Goal: Register for event/course

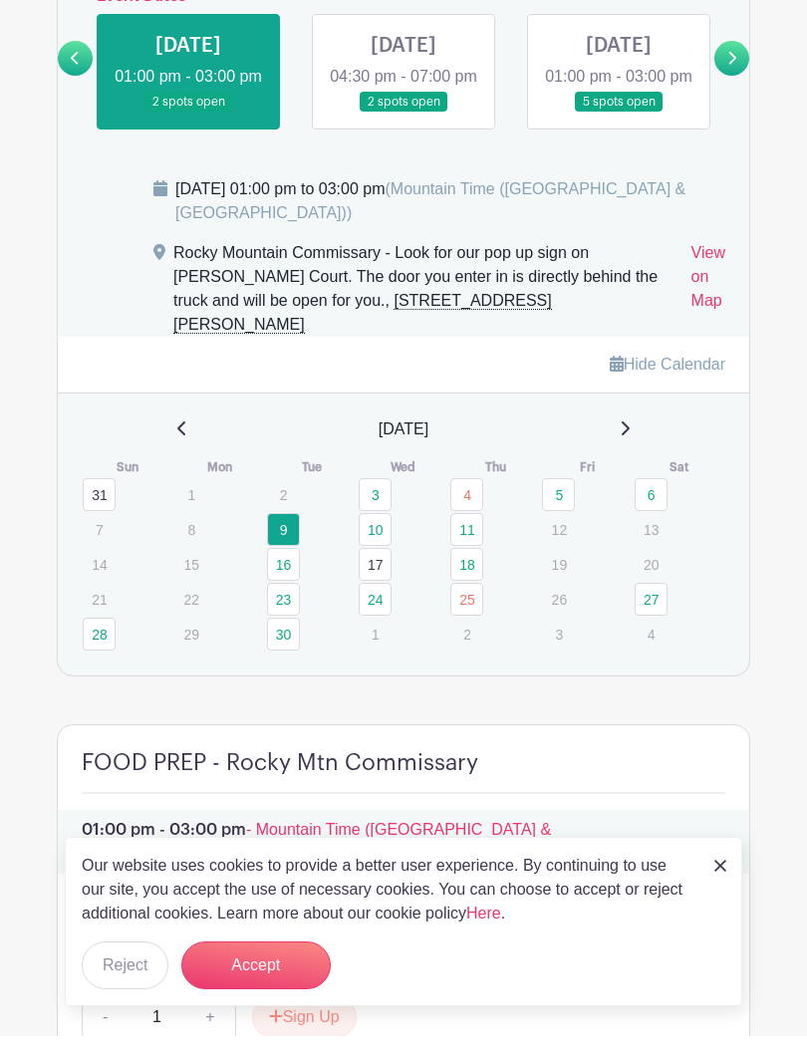
scroll to position [1450, 0]
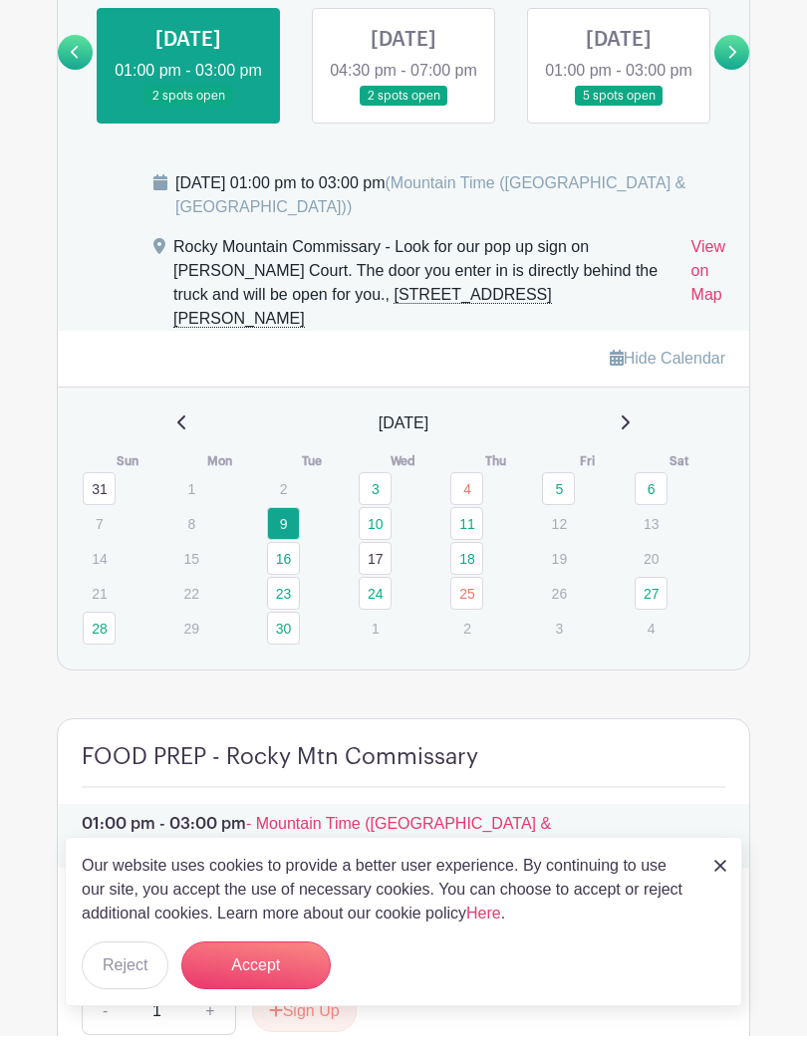
click at [725, 880] on img at bounding box center [721, 886] width 12 height 12
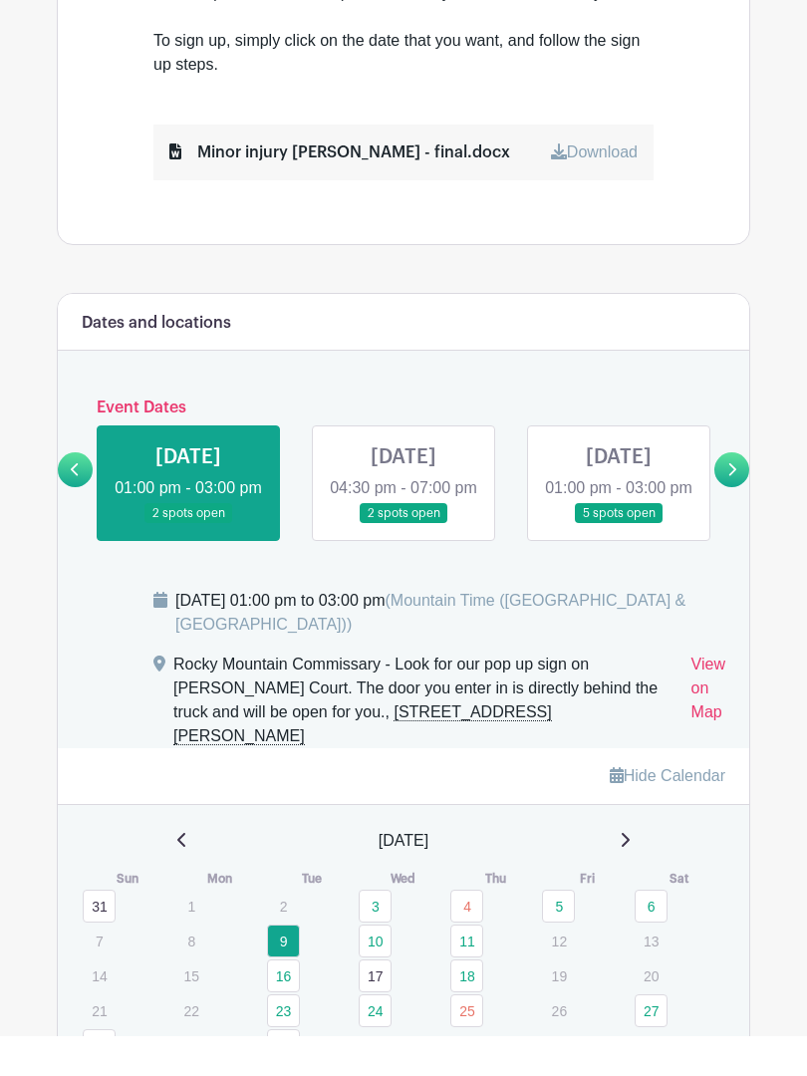
scroll to position [1012, 0]
click at [714, 730] on link "View on Map" at bounding box center [709, 741] width 34 height 96
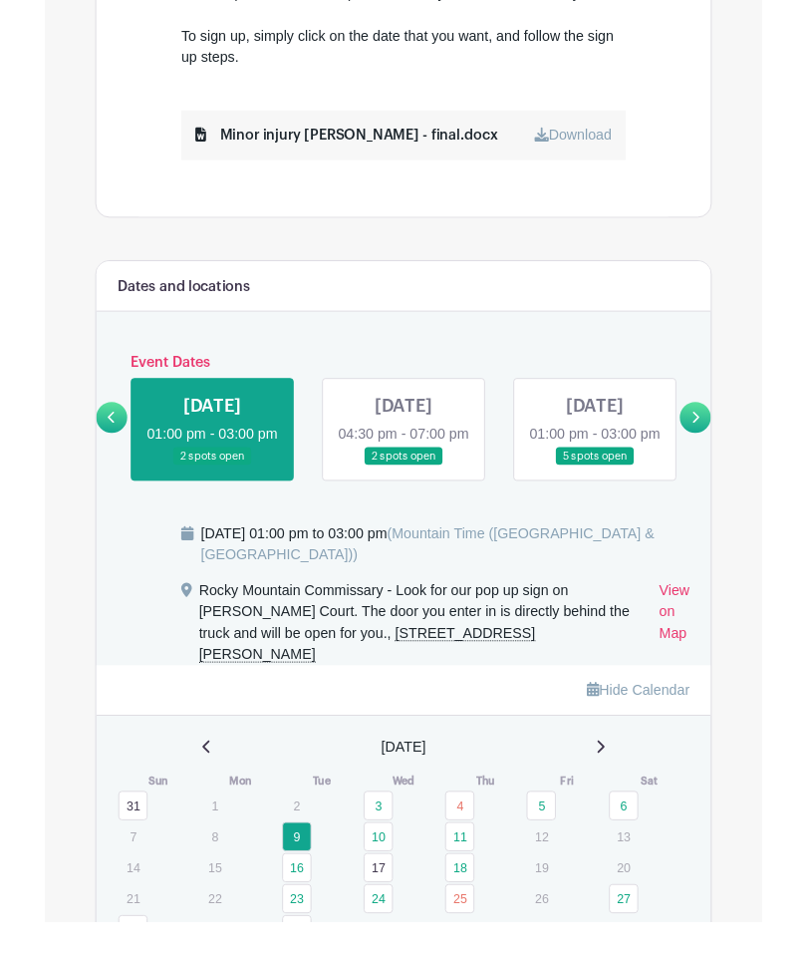
scroll to position [1132, 0]
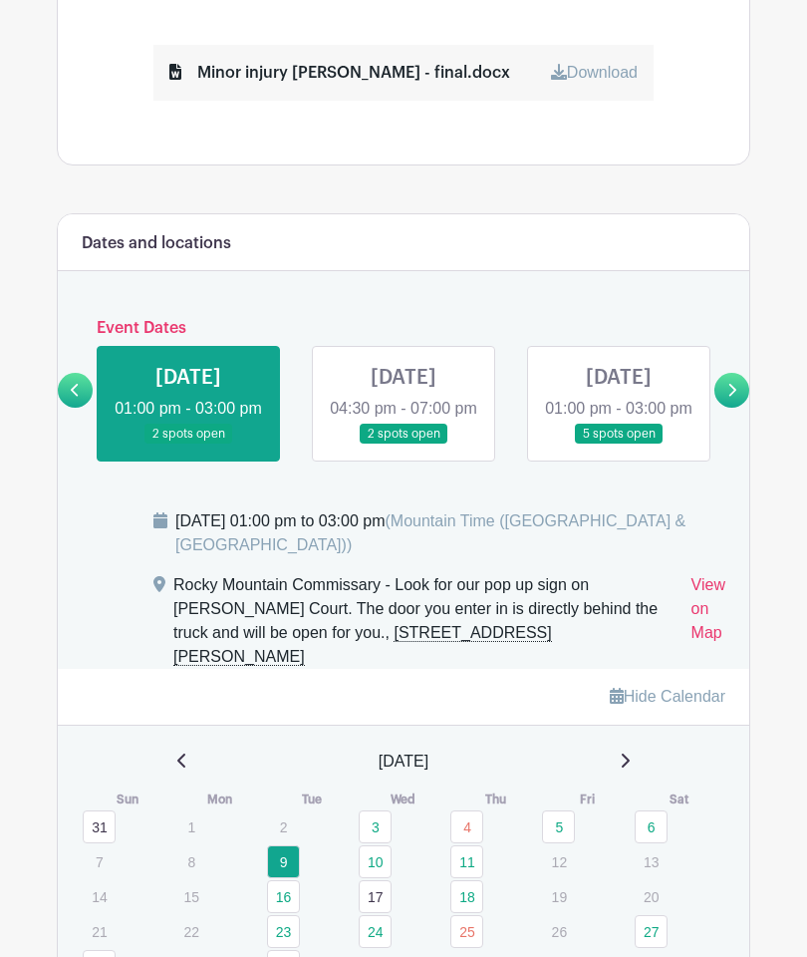
click at [731, 395] on icon at bounding box center [731, 390] width 9 height 15
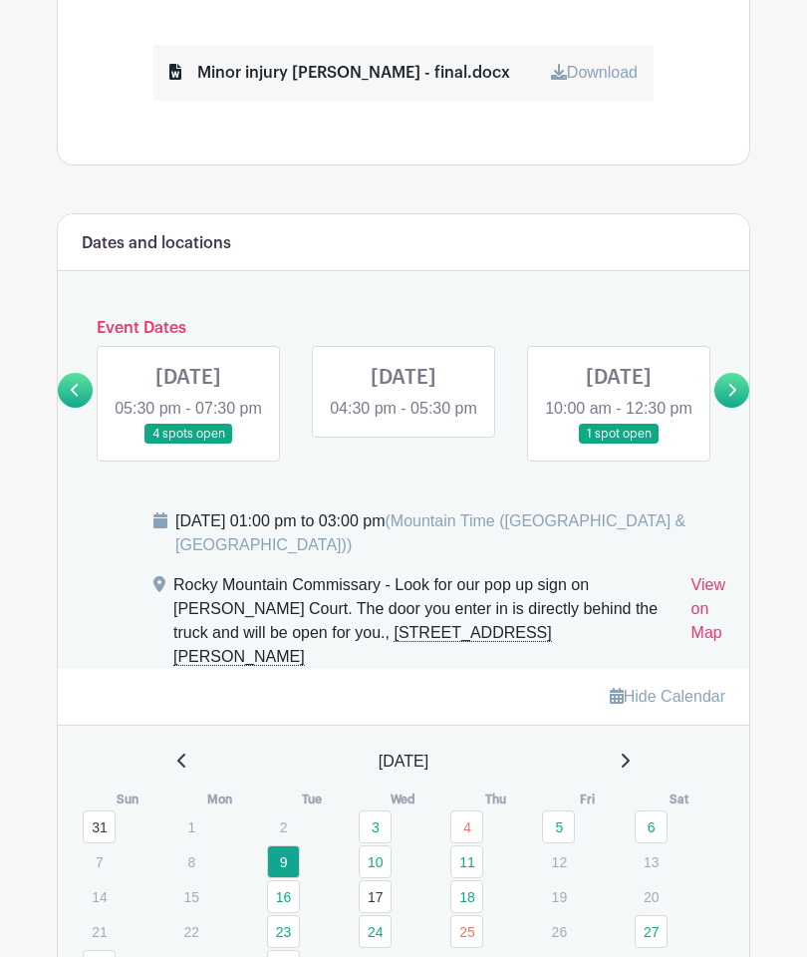
click at [77, 396] on icon at bounding box center [75, 390] width 8 height 13
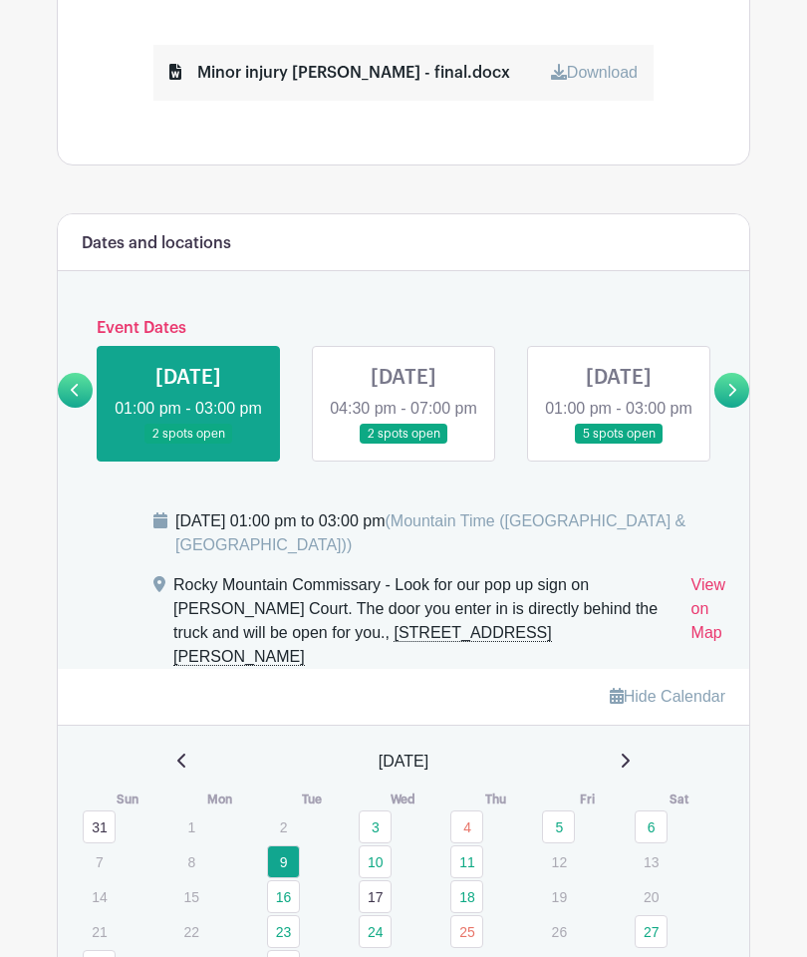
click at [619, 444] on link at bounding box center [619, 444] width 0 height 0
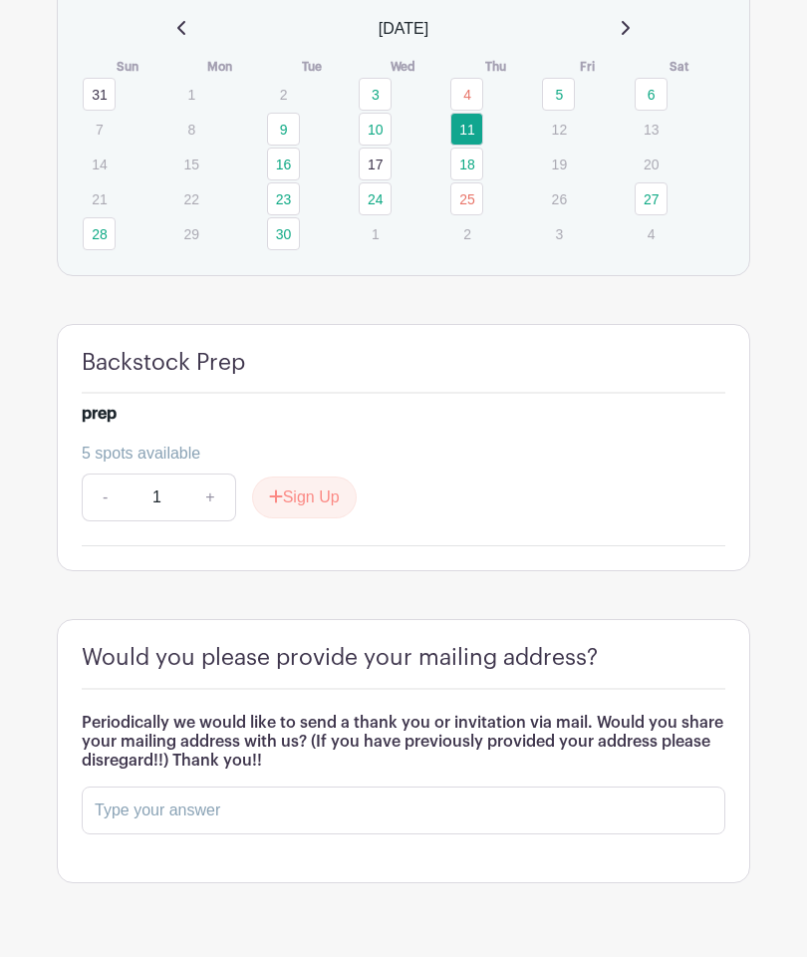
scroll to position [1848, 0]
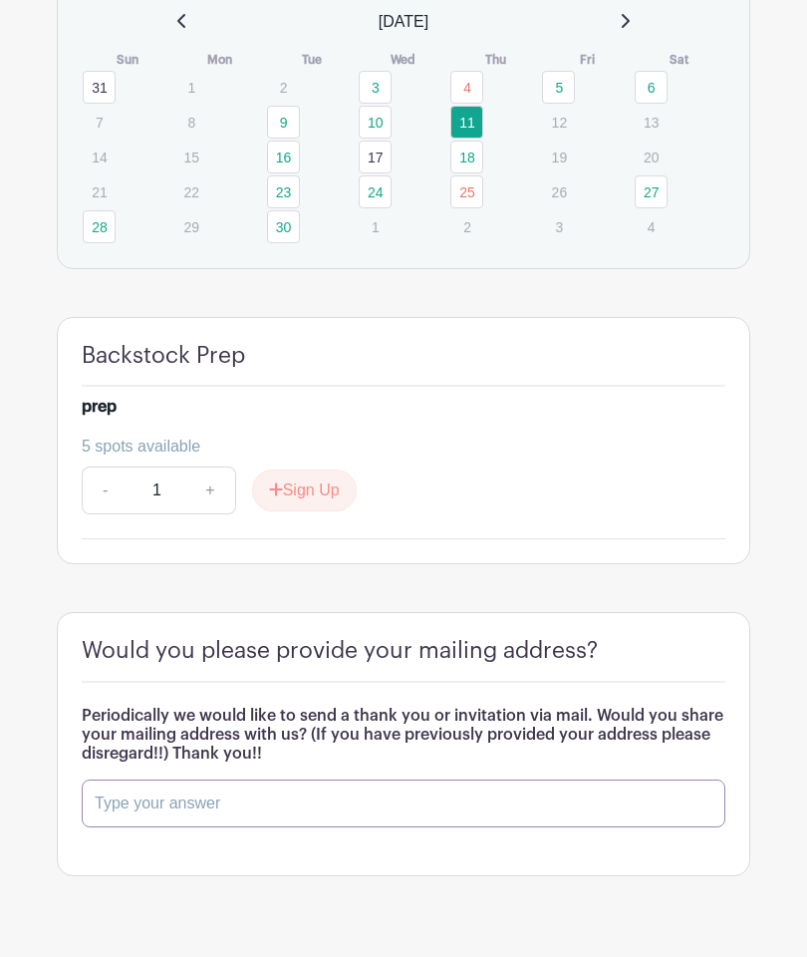
click at [319, 827] on input "text" at bounding box center [404, 803] width 644 height 48
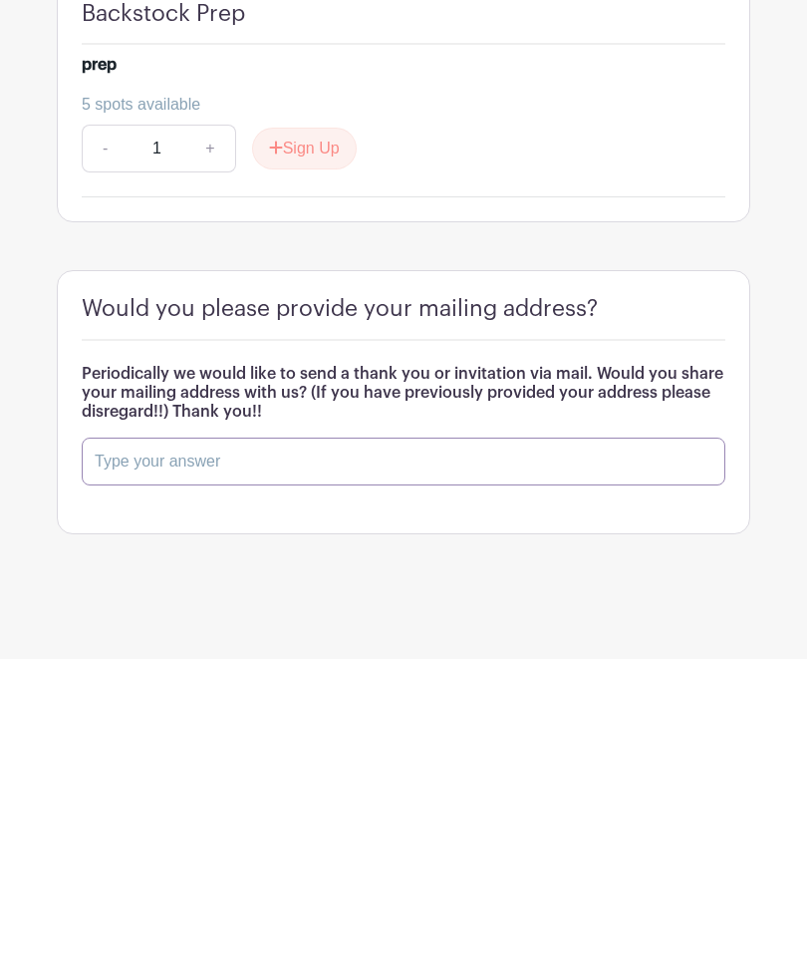
type input "O"
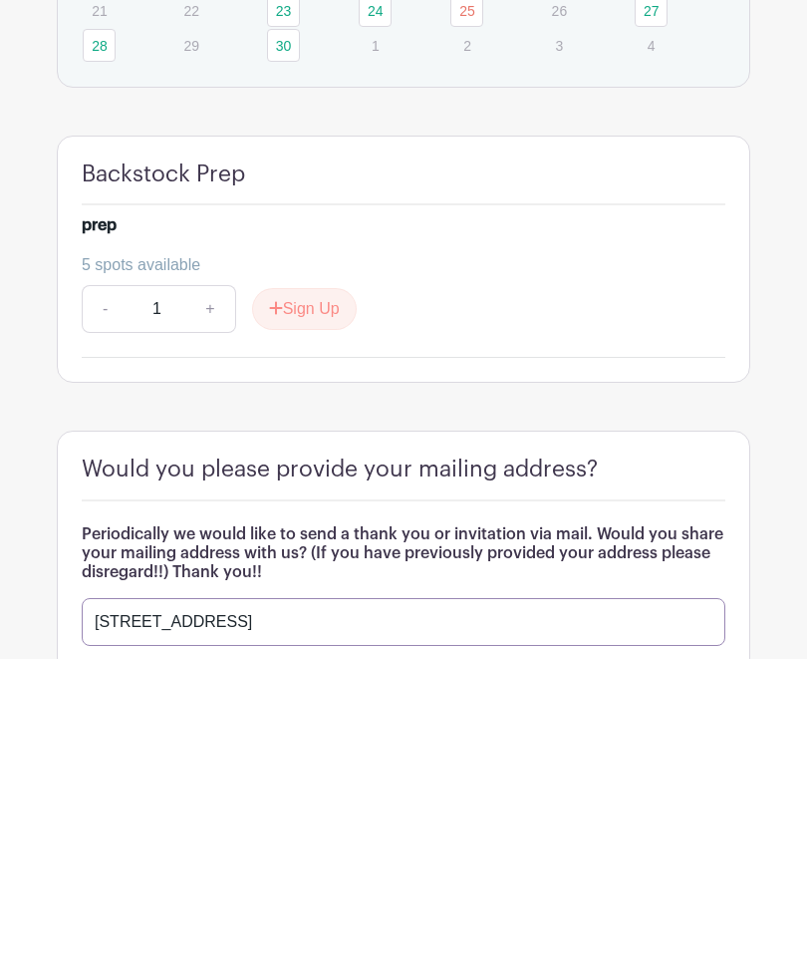
scroll to position [1732, 0]
type input "PO Box 1193 Broomfield CO 80038"
click at [306, 585] on button "Sign Up" at bounding box center [304, 606] width 105 height 42
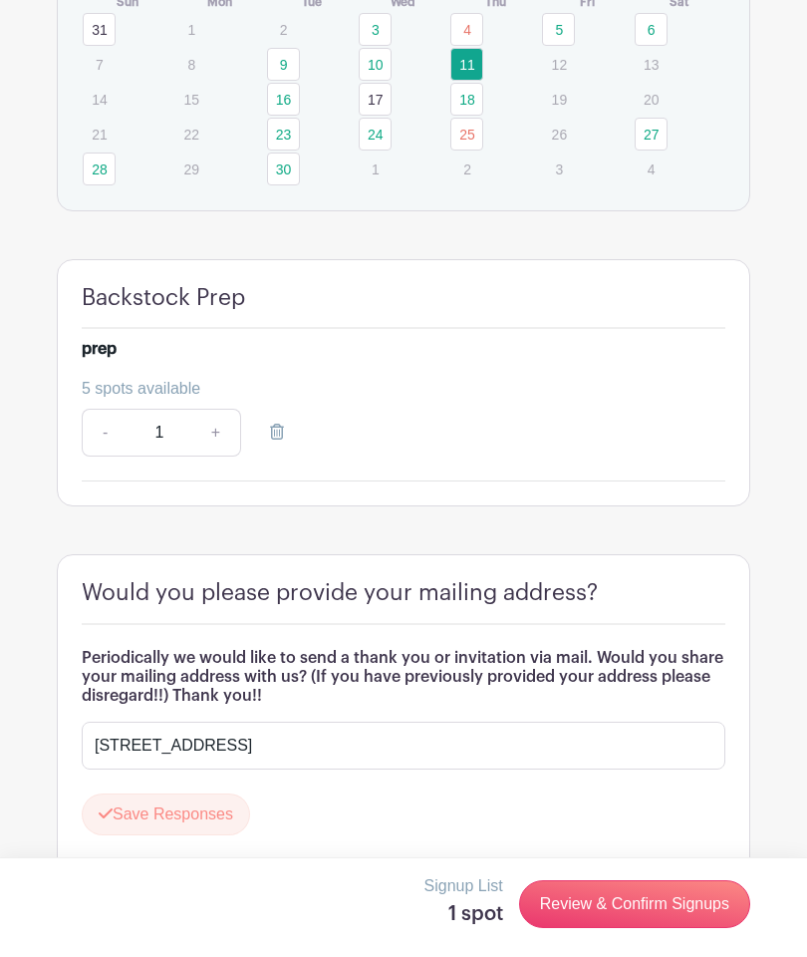
scroll to position [1985, 0]
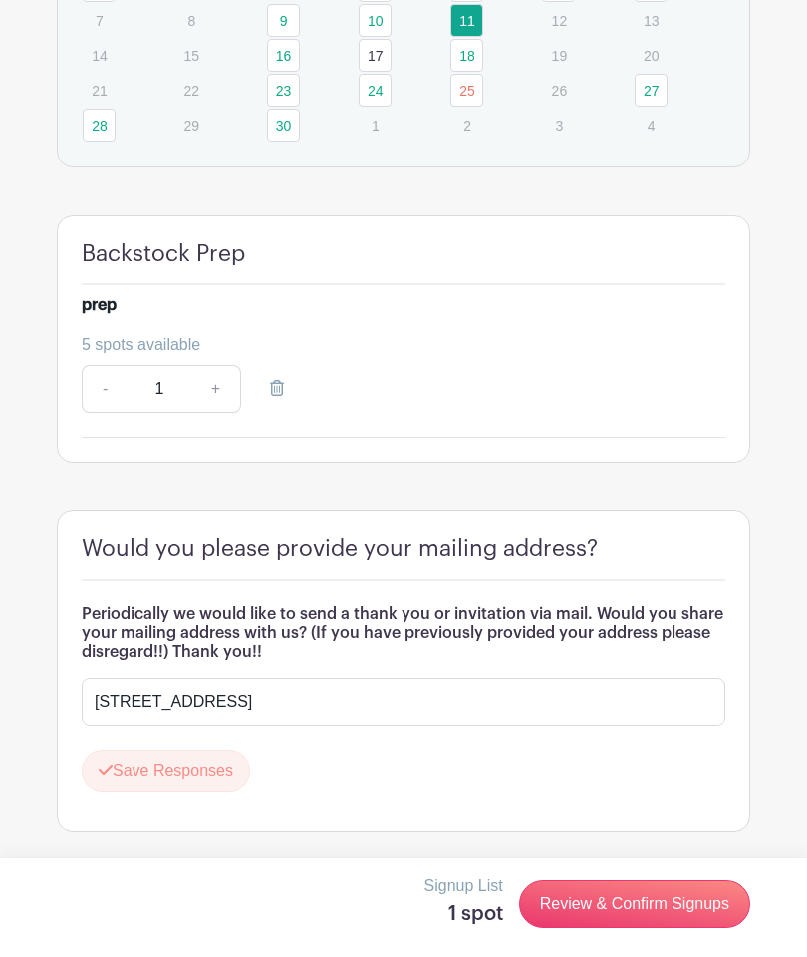
click at [617, 901] on link "Review & Confirm Signups" at bounding box center [634, 904] width 231 height 48
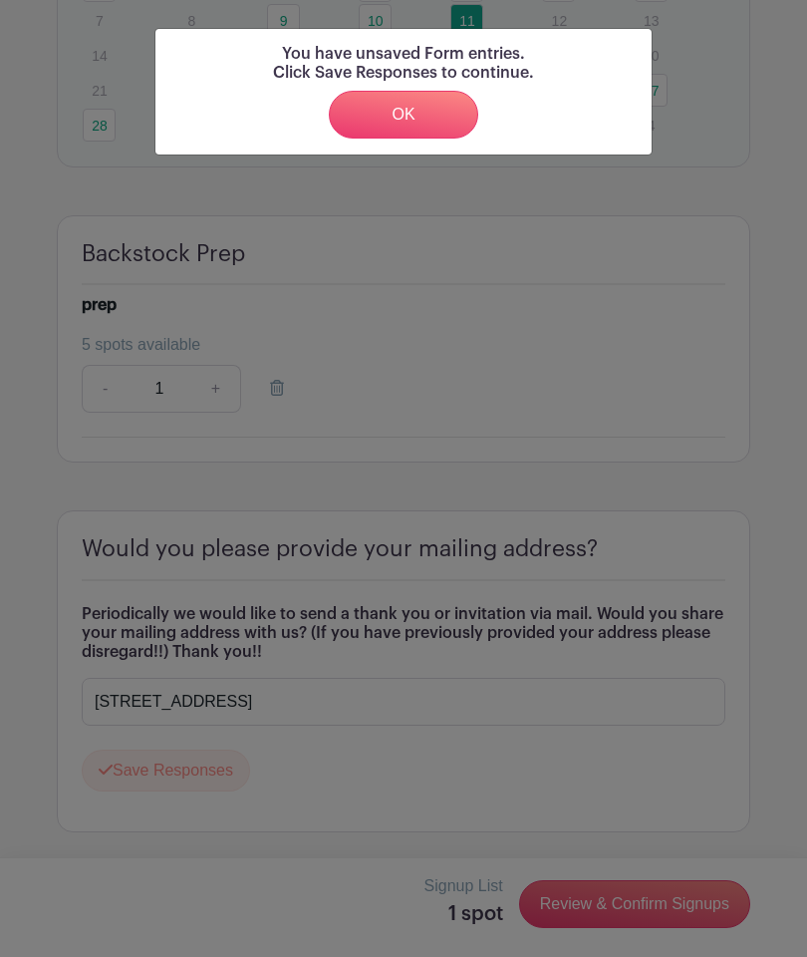
click at [406, 119] on link "OK" at bounding box center [403, 115] width 149 height 48
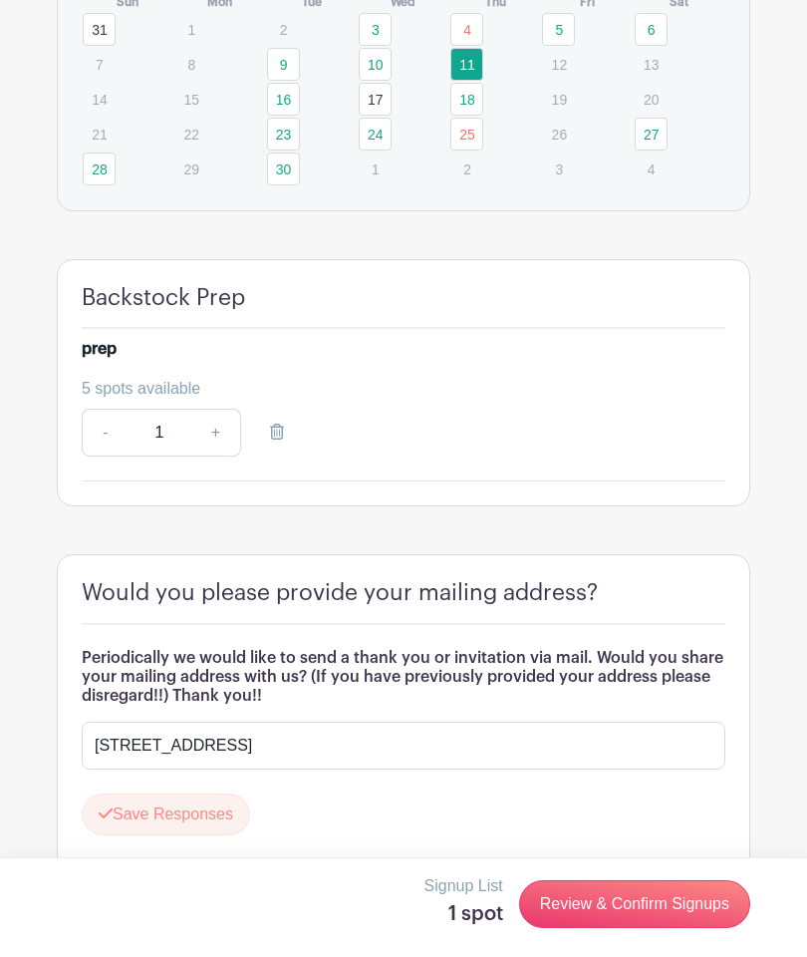
click at [174, 835] on button "Save Responses" at bounding box center [166, 814] width 168 height 42
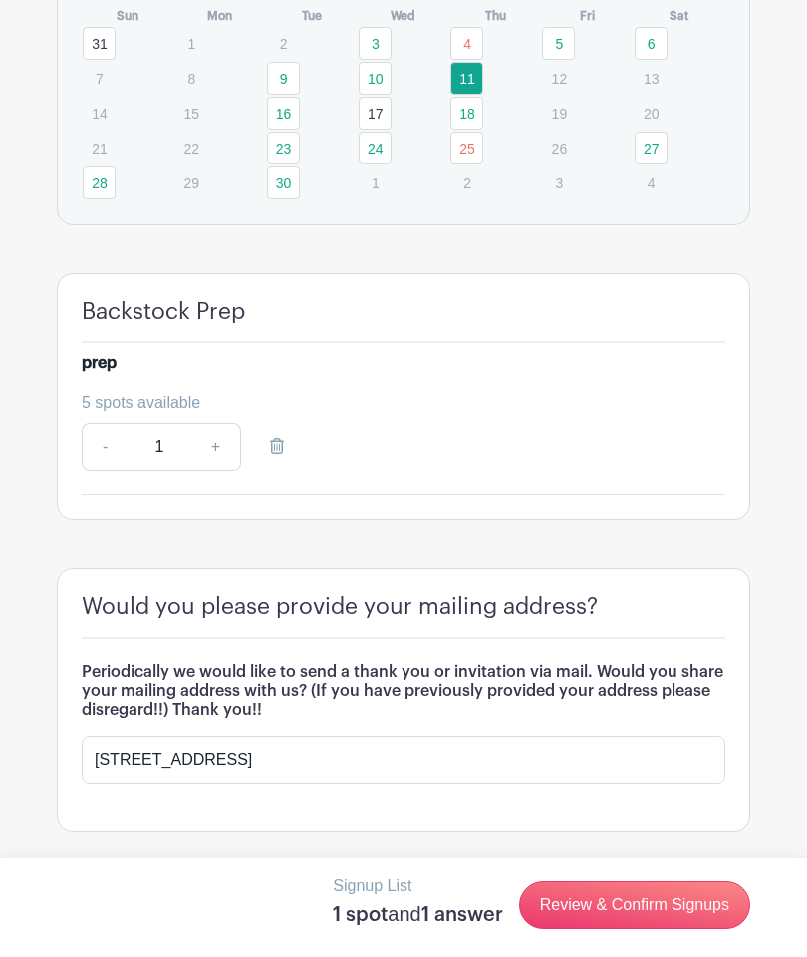
scroll to position [1848, 0]
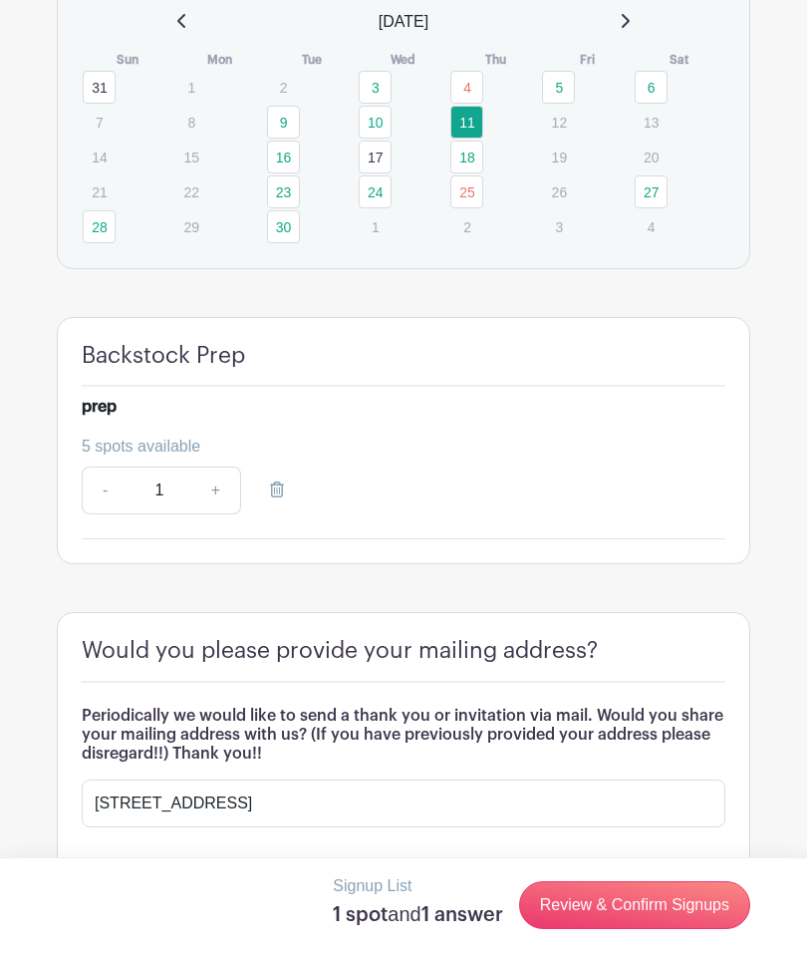
click at [652, 929] on link "Review & Confirm Signups" at bounding box center [634, 905] width 231 height 48
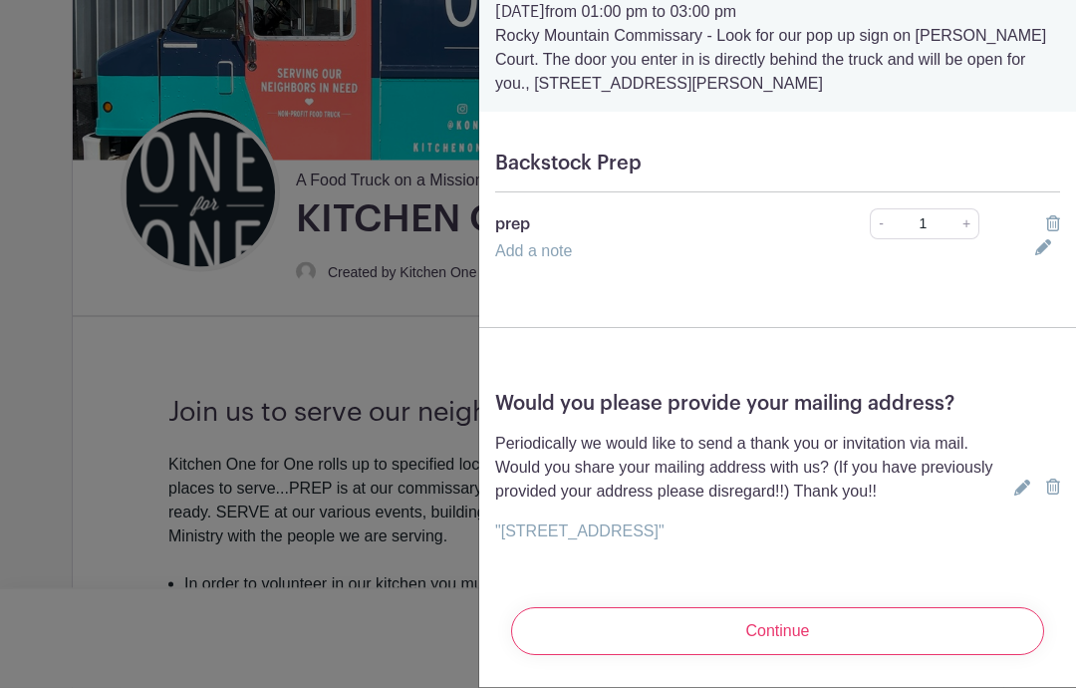
scroll to position [86, 0]
click at [787, 624] on input "Continue" at bounding box center [777, 632] width 533 height 48
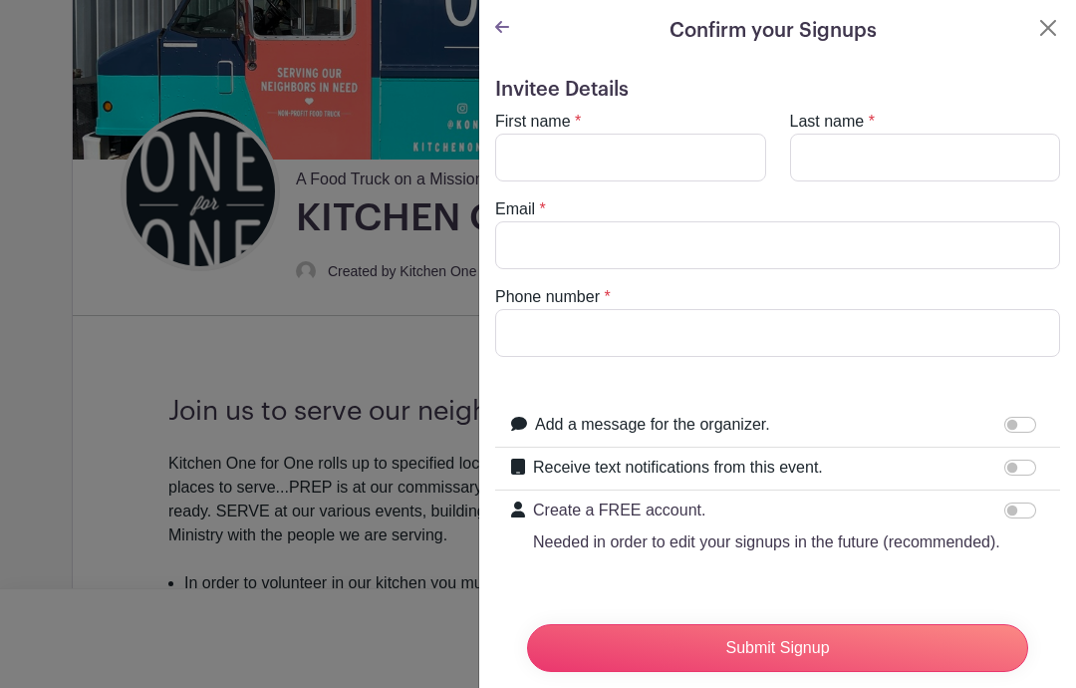
scroll to position [0, 0]
click at [806, 31] on button "Close" at bounding box center [1048, 28] width 24 height 24
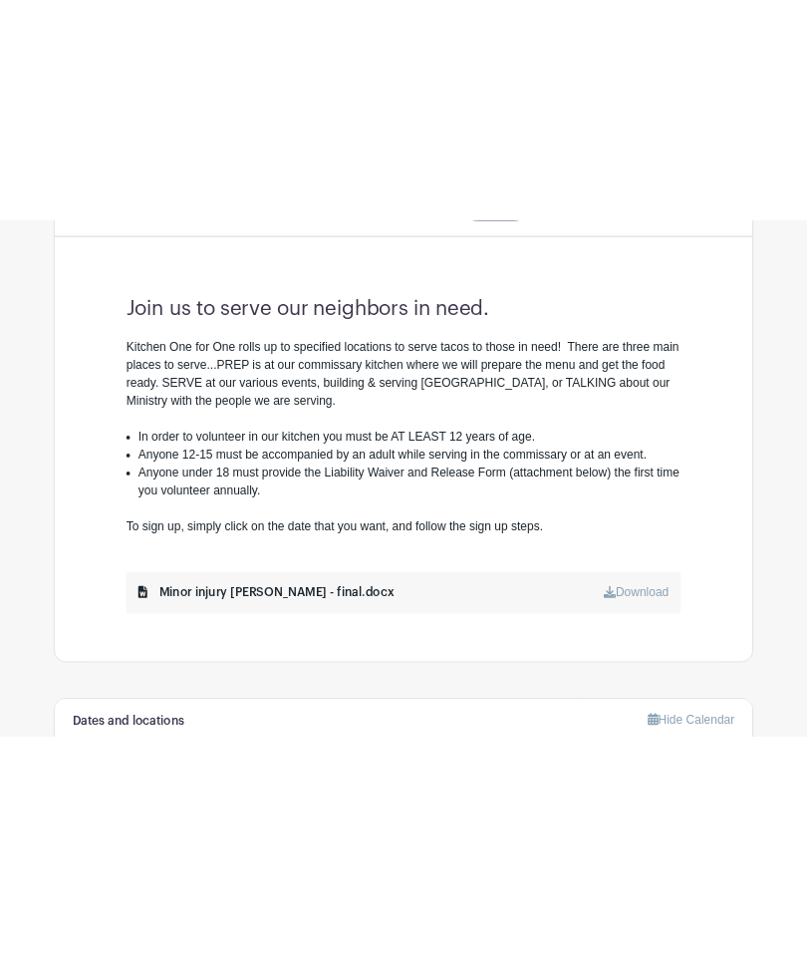
scroll to position [1132, 0]
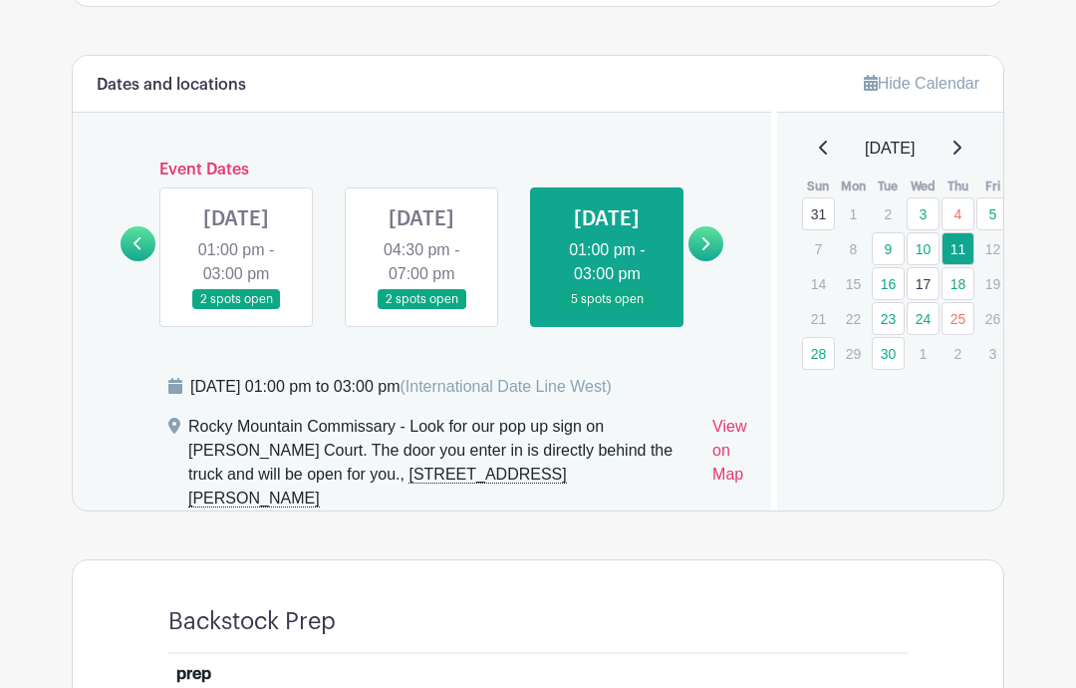
click at [707, 251] on icon at bounding box center [705, 243] width 9 height 15
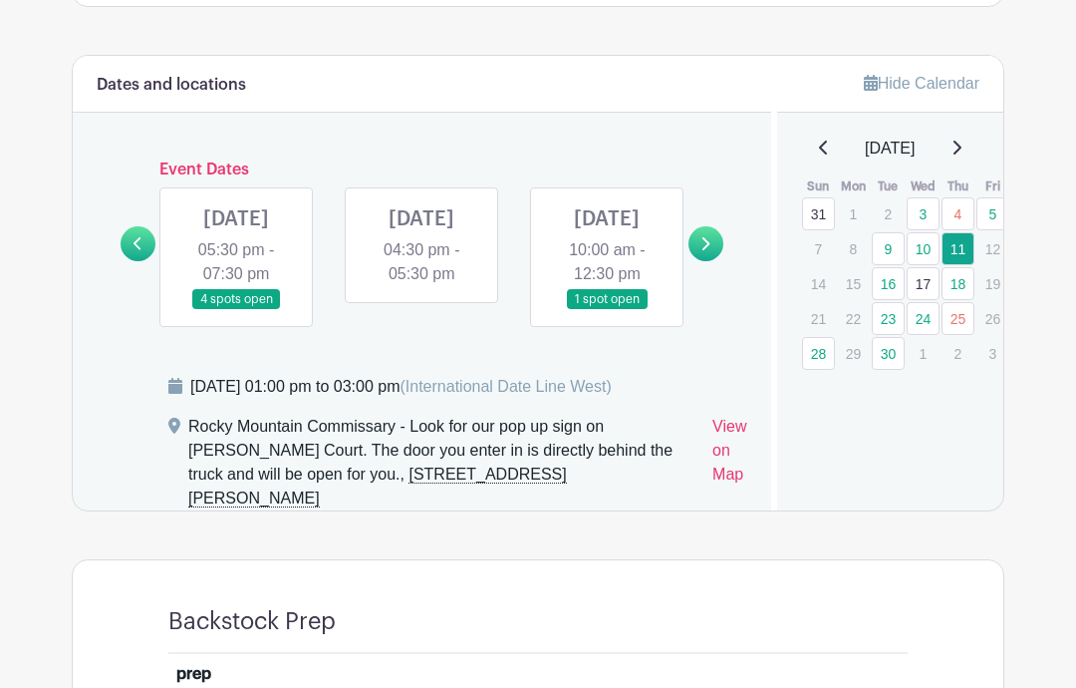
click at [714, 261] on link at bounding box center [706, 243] width 35 height 35
click at [709, 250] on icon at bounding box center [707, 243] width 8 height 13
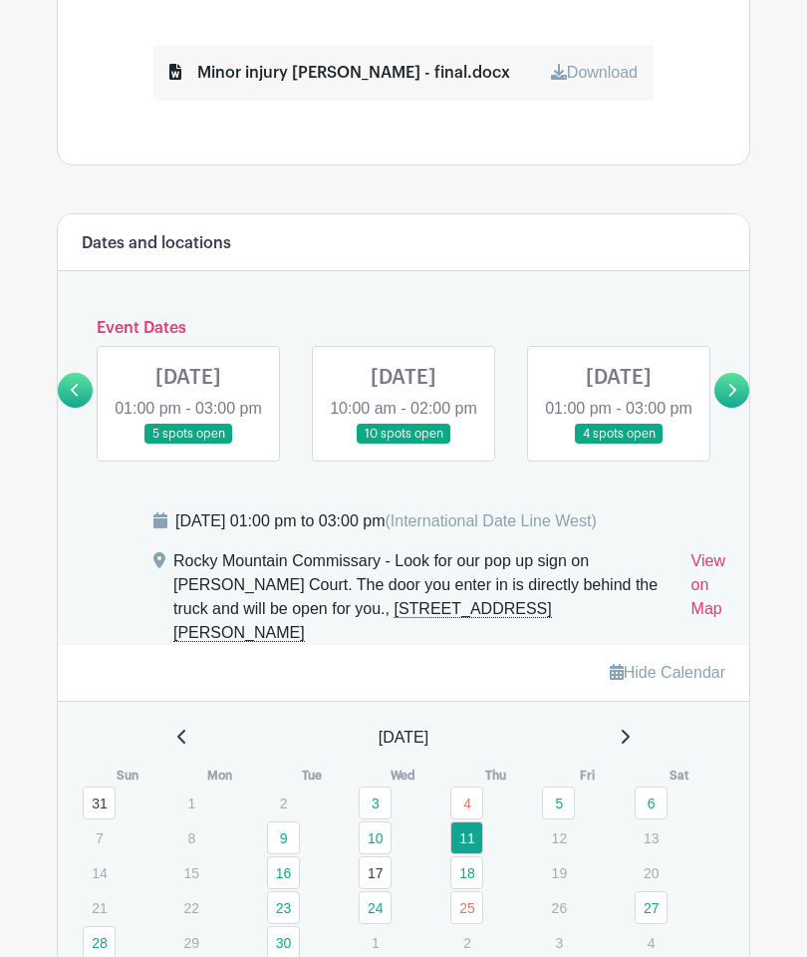
click at [64, 399] on link at bounding box center [75, 390] width 35 height 35
click at [79, 393] on icon at bounding box center [75, 390] width 9 height 15
click at [75, 393] on icon at bounding box center [75, 390] width 9 height 15
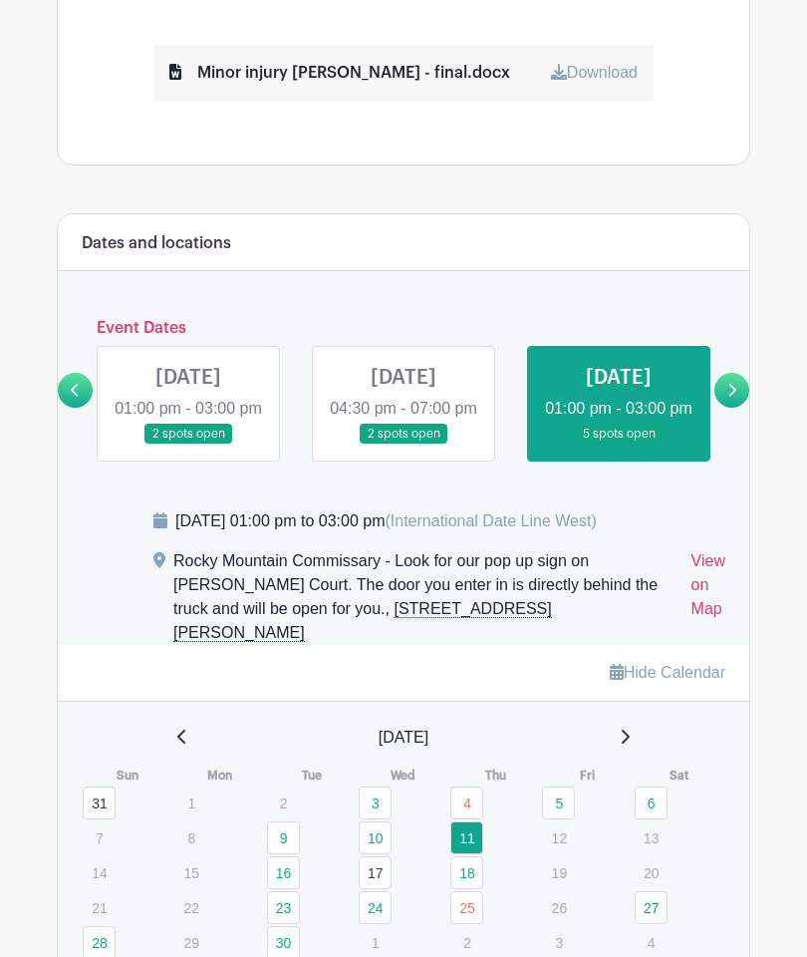
click at [78, 390] on icon at bounding box center [75, 390] width 9 height 15
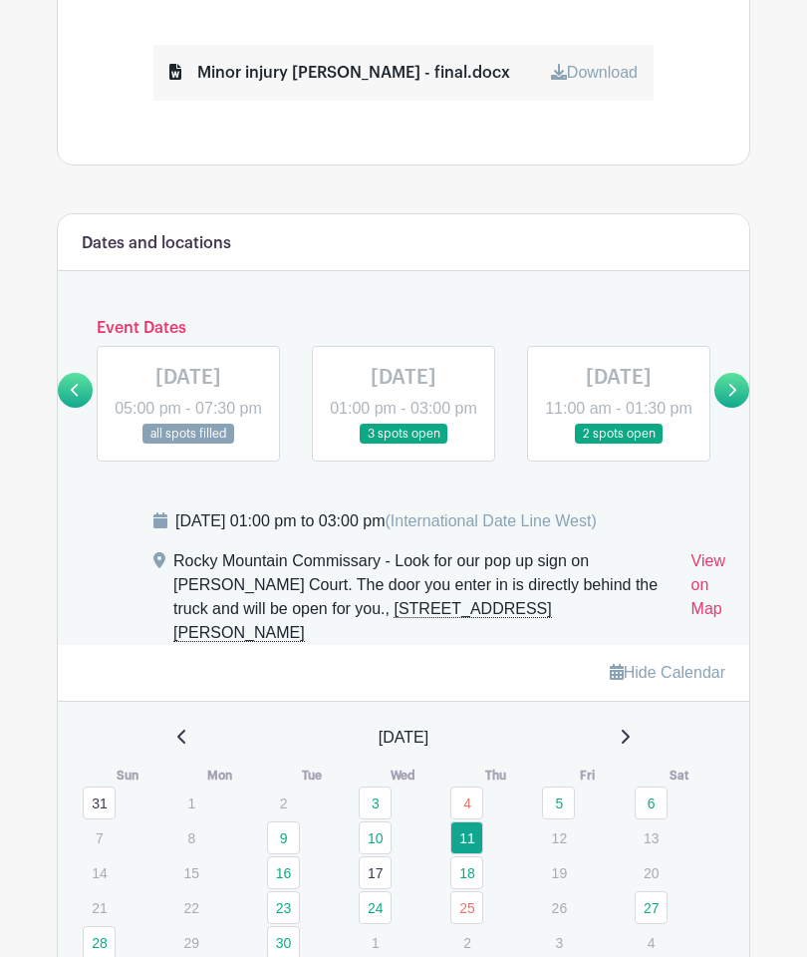
click at [735, 395] on icon at bounding box center [731, 390] width 9 height 15
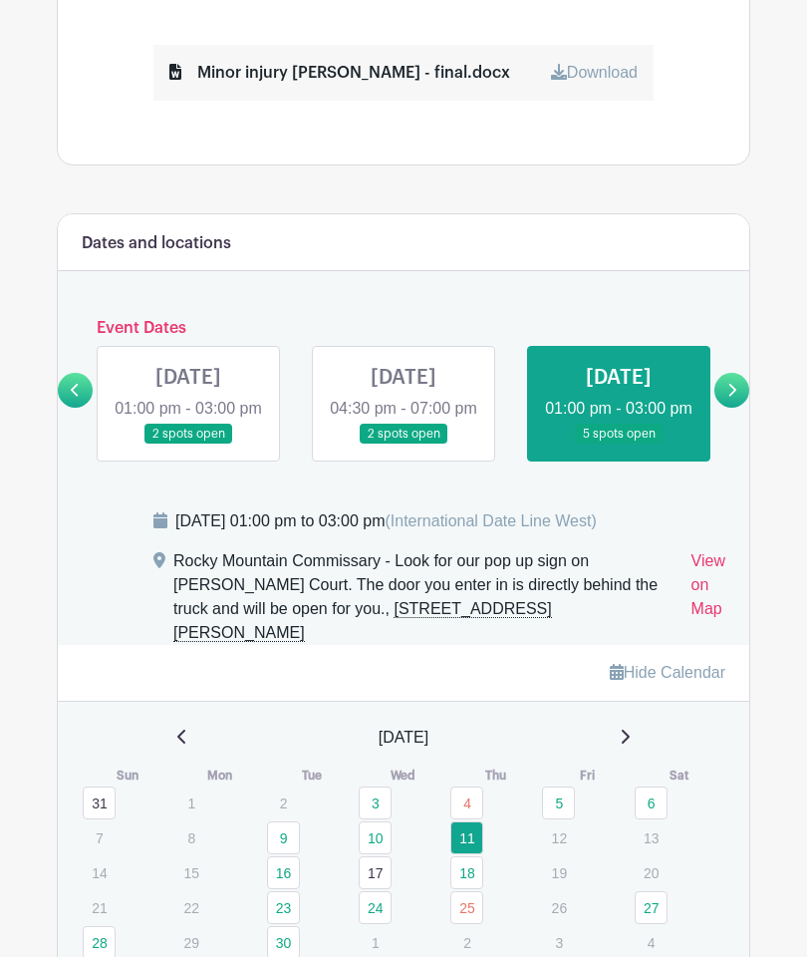
click at [725, 394] on link at bounding box center [732, 390] width 35 height 35
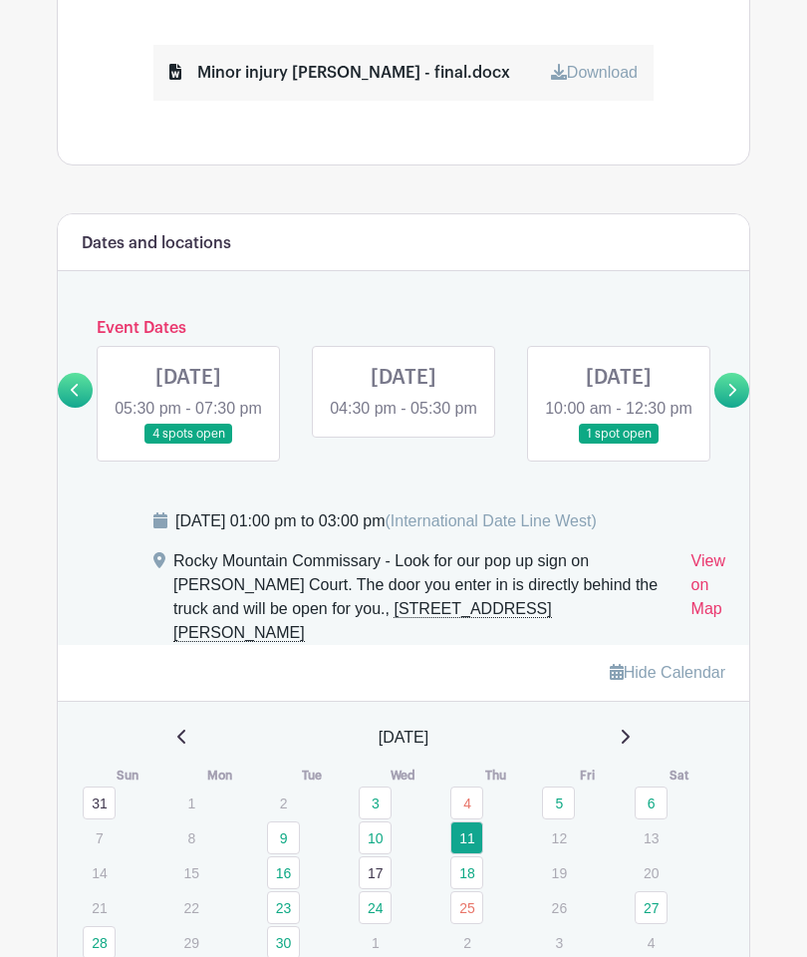
click at [734, 395] on icon at bounding box center [731, 390] width 9 height 15
click at [737, 396] on link at bounding box center [732, 390] width 35 height 35
click at [619, 444] on link at bounding box center [619, 444] width 0 height 0
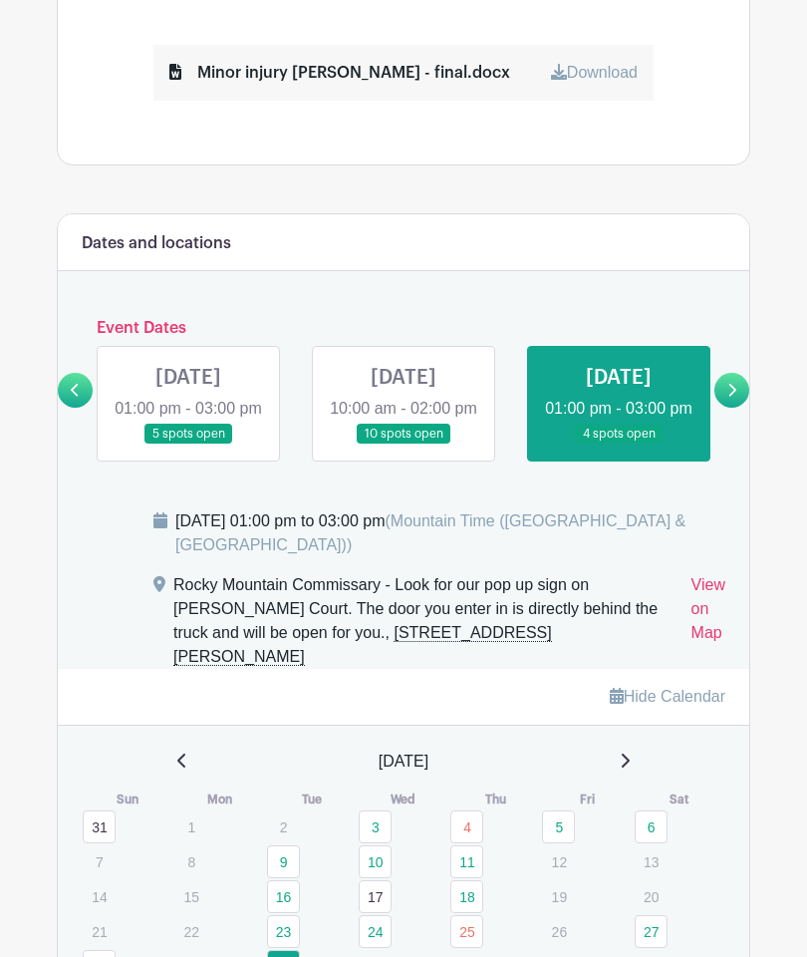
click at [619, 444] on link at bounding box center [619, 444] width 0 height 0
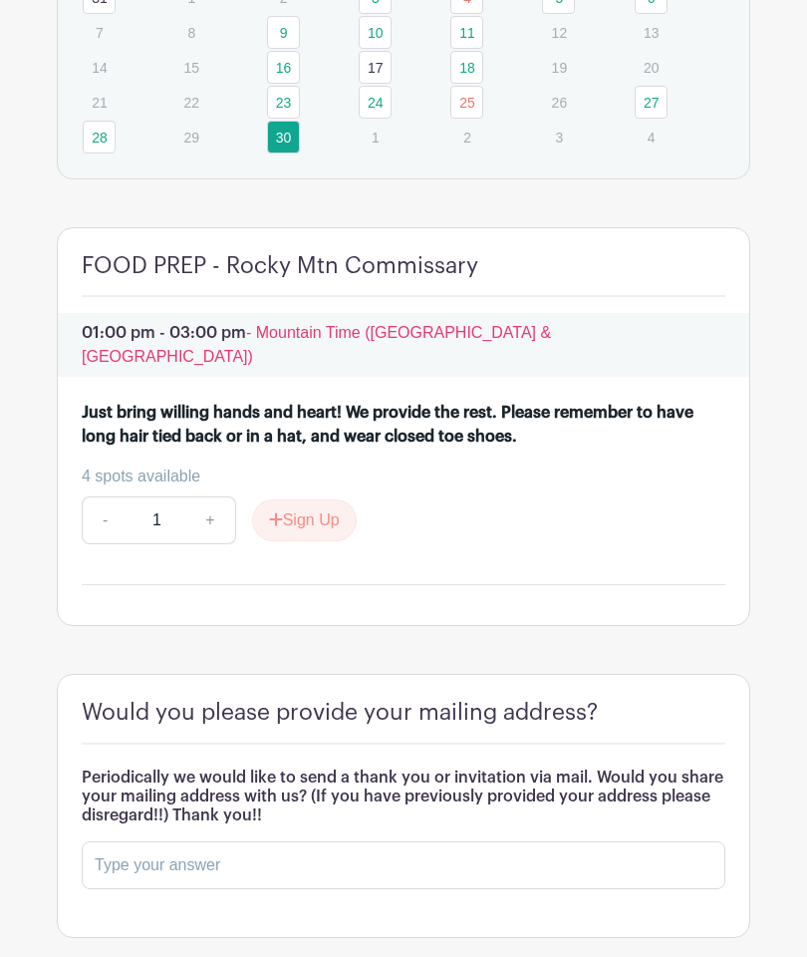
scroll to position [1955, 0]
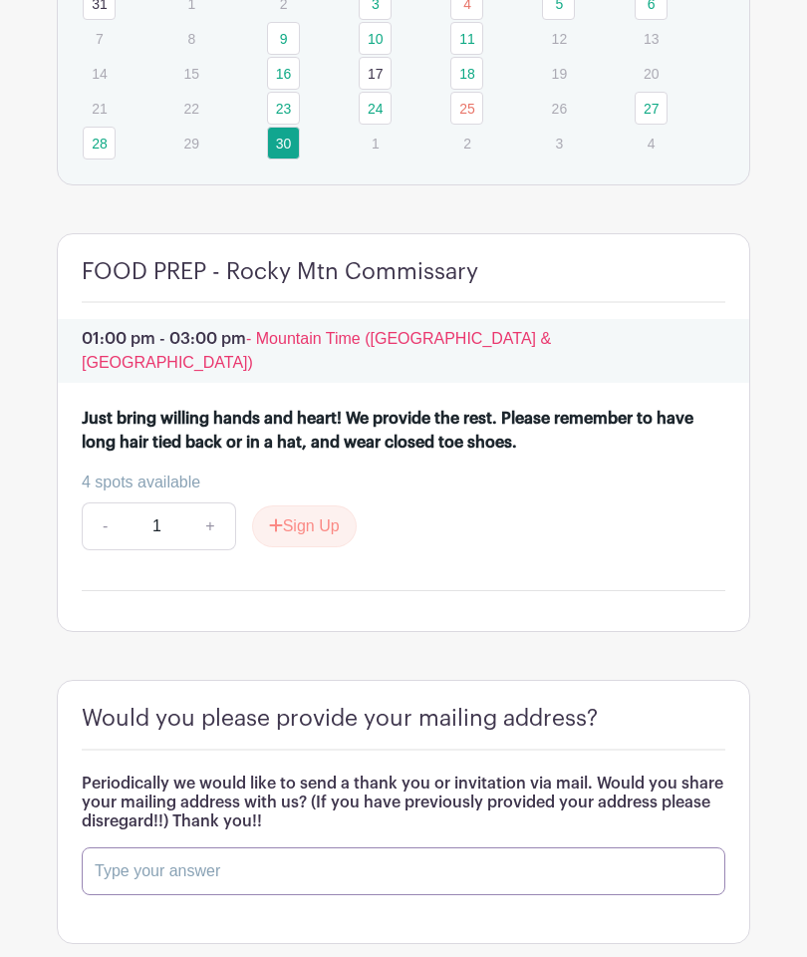
click at [212, 868] on input "text" at bounding box center [404, 871] width 644 height 48
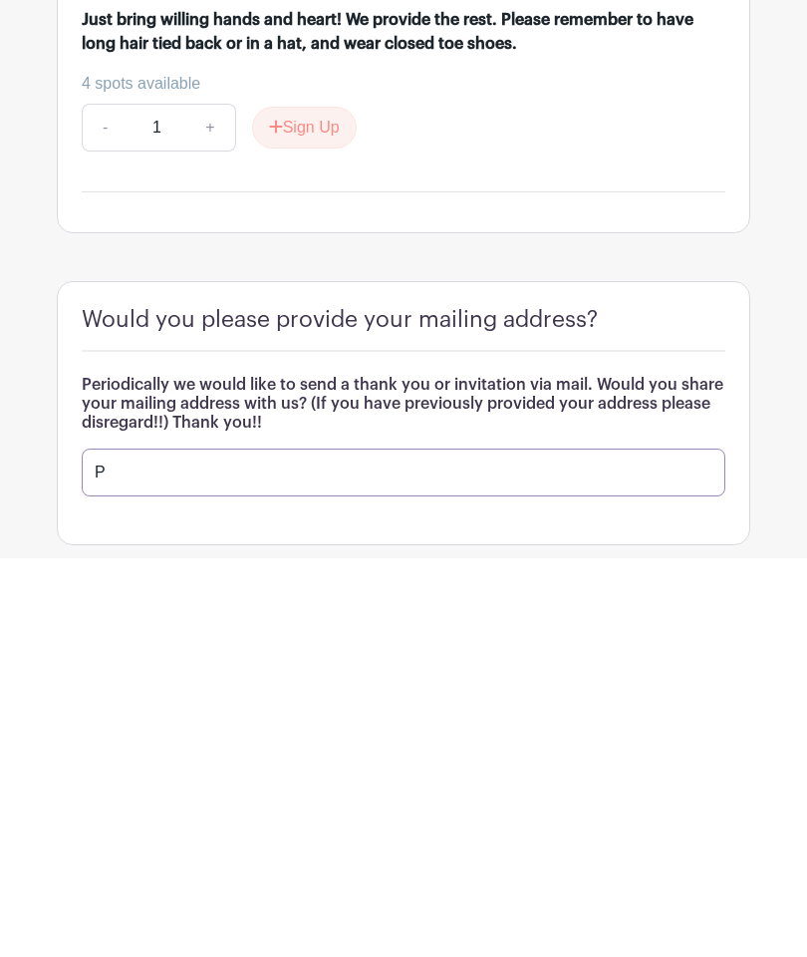
scroll to position [2056, 0]
type input "PO Box 1193 Broomfield CO 80038"
click at [161, 818] on button "Save Responses" at bounding box center [166, 839] width 168 height 42
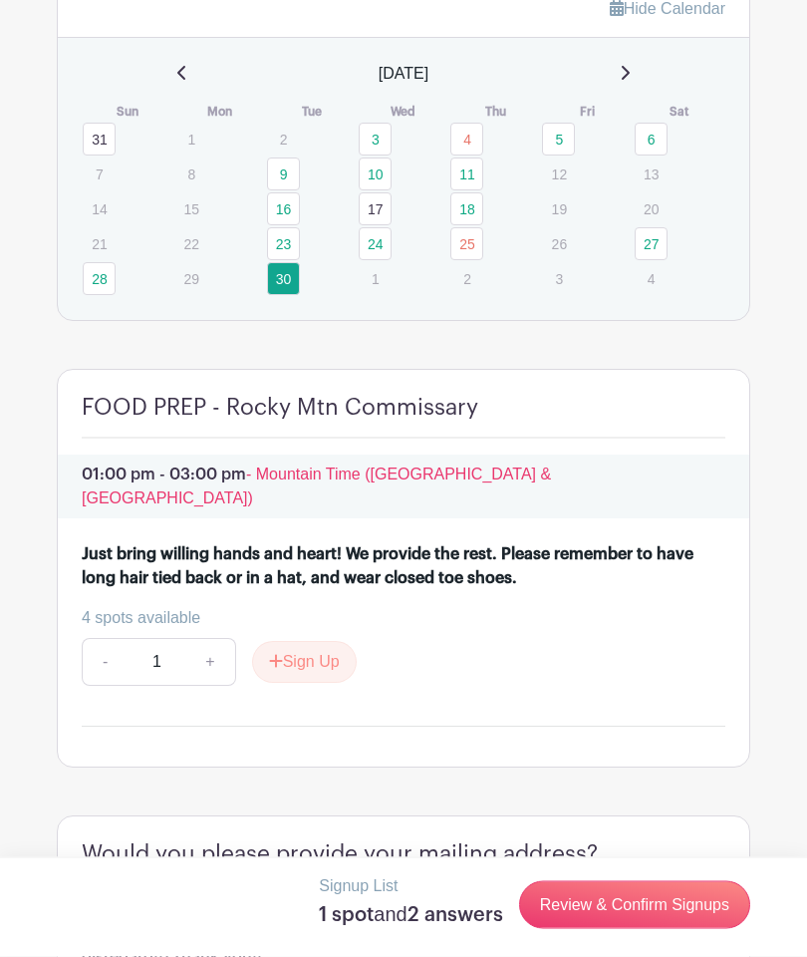
scroll to position [1820, 0]
click at [632, 904] on link "Review & Confirm Signups" at bounding box center [634, 905] width 231 height 48
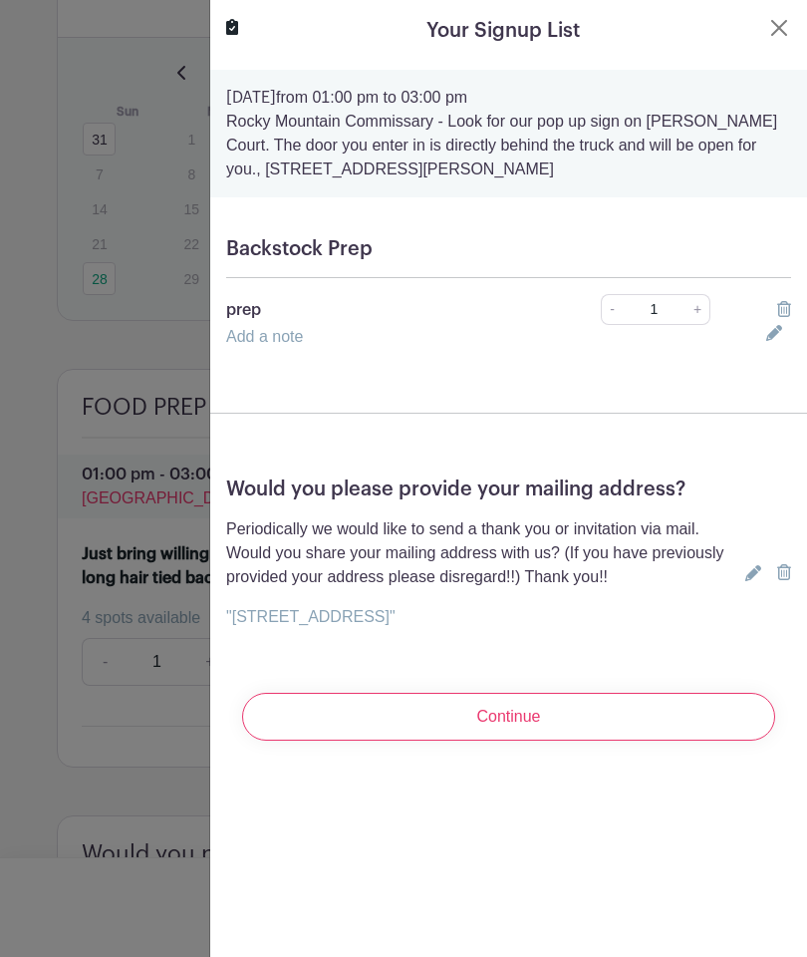
click at [783, 310] on icon at bounding box center [784, 309] width 14 height 16
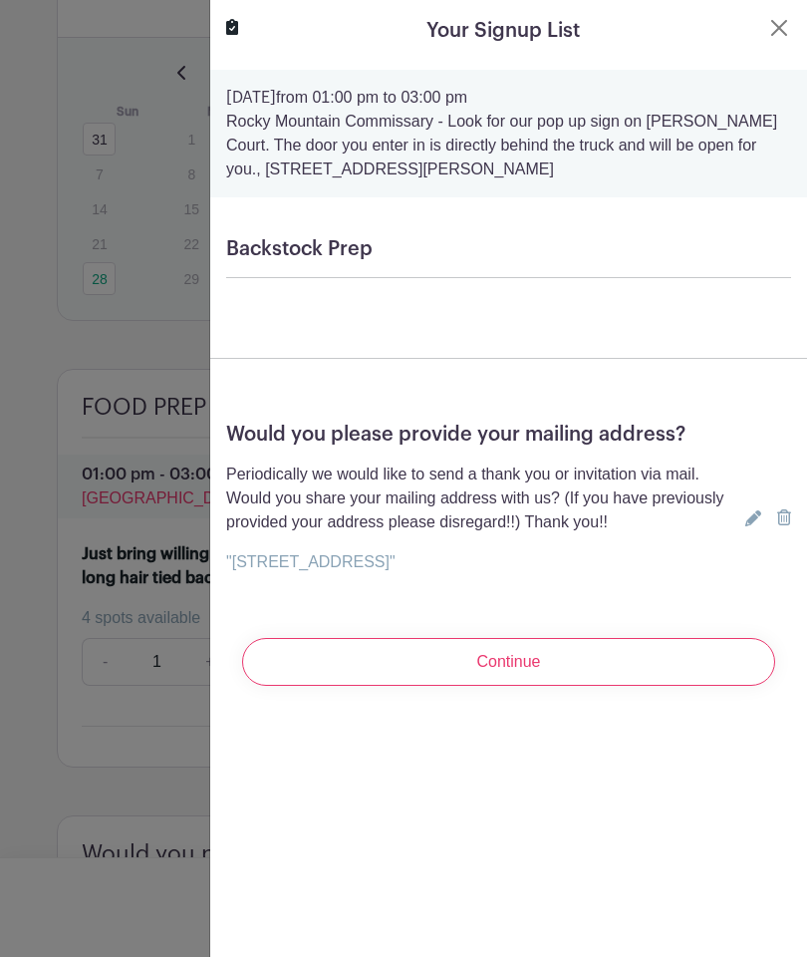
click at [780, 26] on button "Close" at bounding box center [779, 28] width 24 height 24
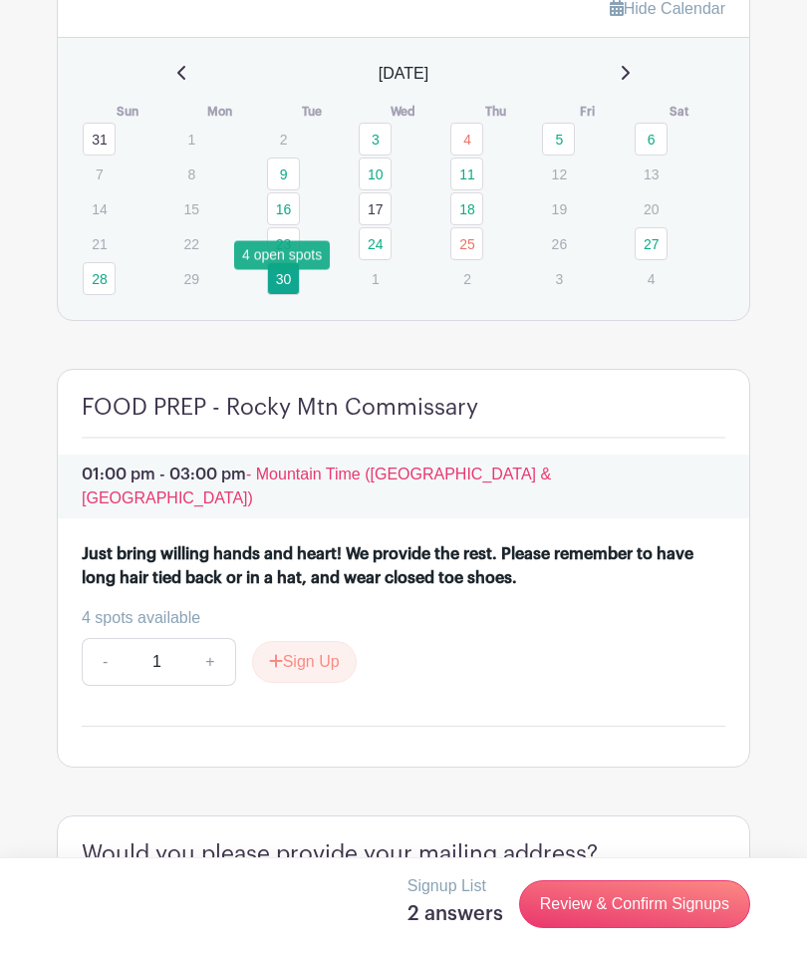
click at [286, 294] on link "30" at bounding box center [283, 278] width 33 height 33
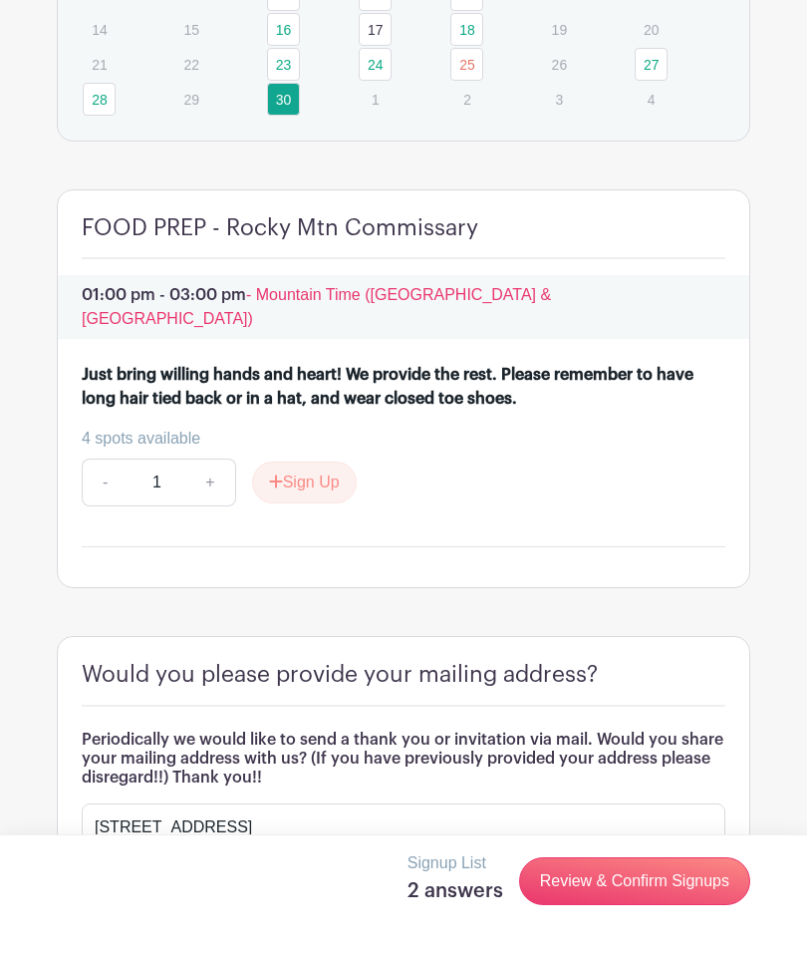
scroll to position [1976, 0]
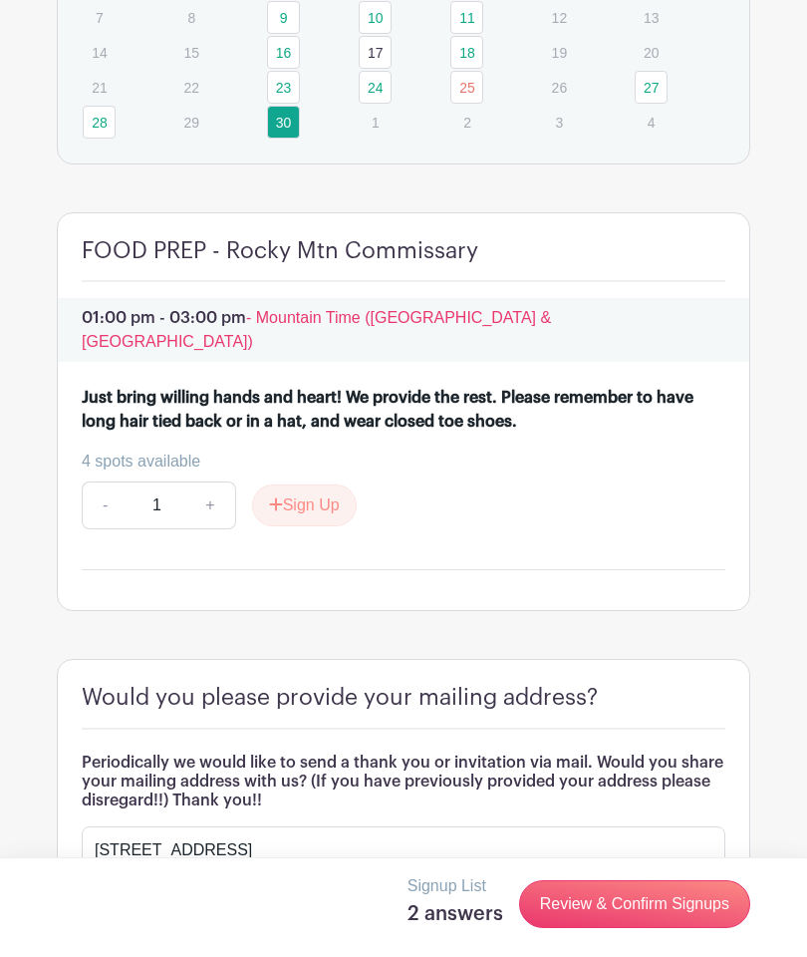
click at [629, 928] on link "Review & Confirm Signups" at bounding box center [634, 904] width 231 height 48
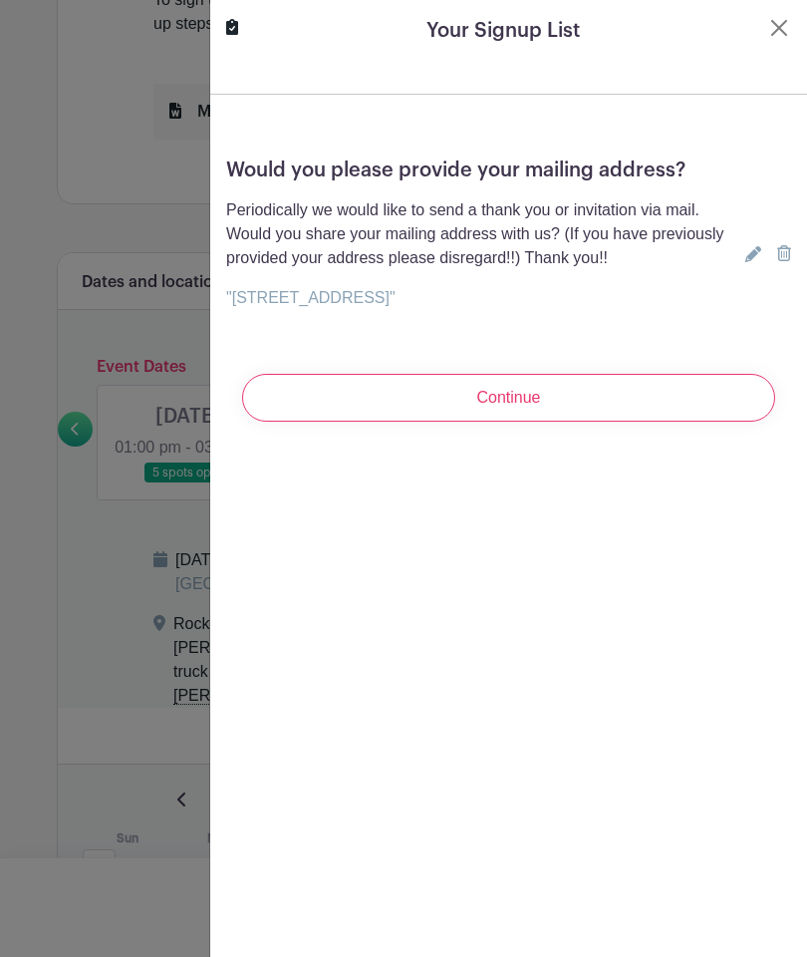
scroll to position [1091, 0]
click at [776, 27] on button "Close" at bounding box center [779, 28] width 24 height 24
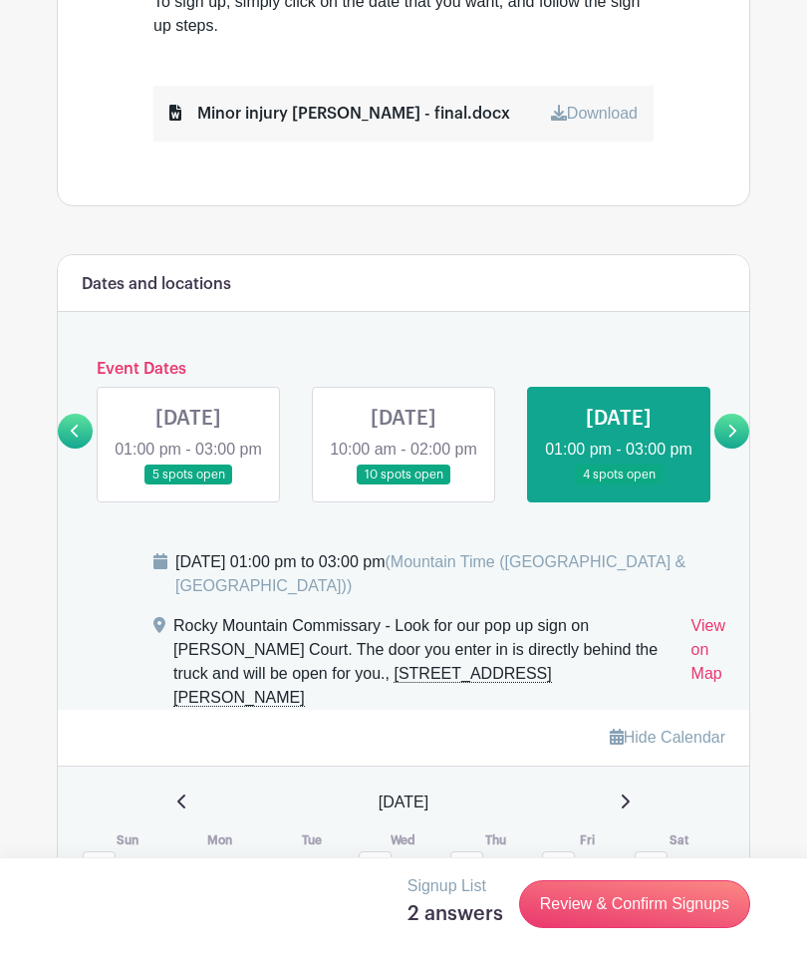
click at [619, 485] on link at bounding box center [619, 485] width 0 height 0
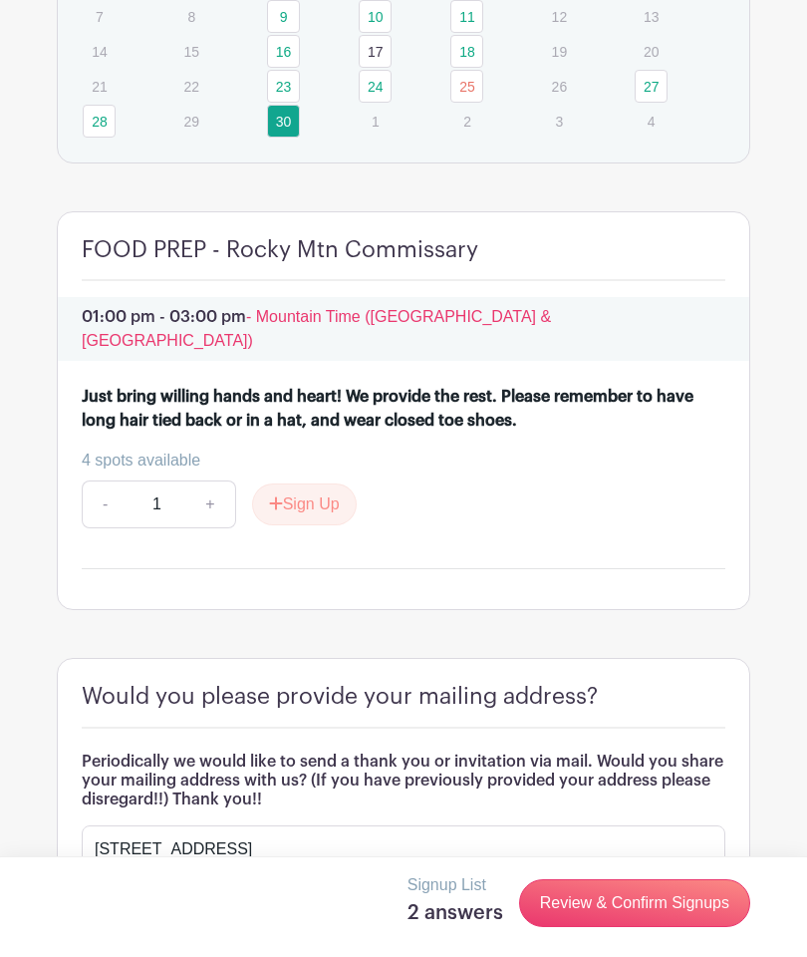
scroll to position [2056, 0]
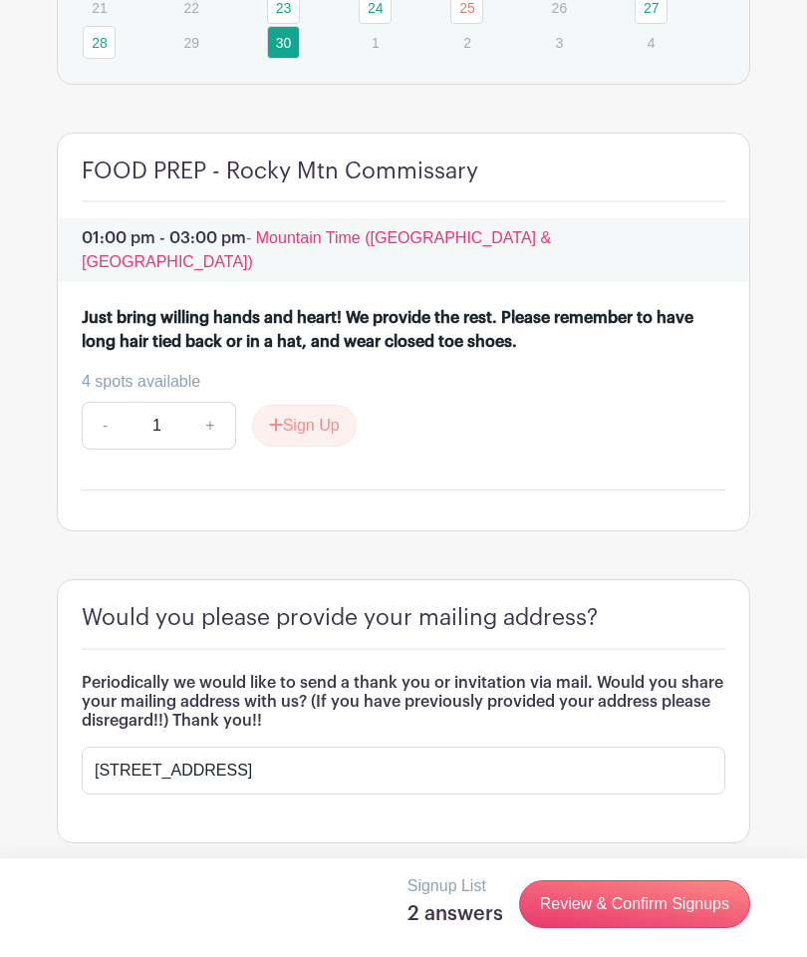
click at [626, 900] on link "Review & Confirm Signups" at bounding box center [634, 904] width 231 height 48
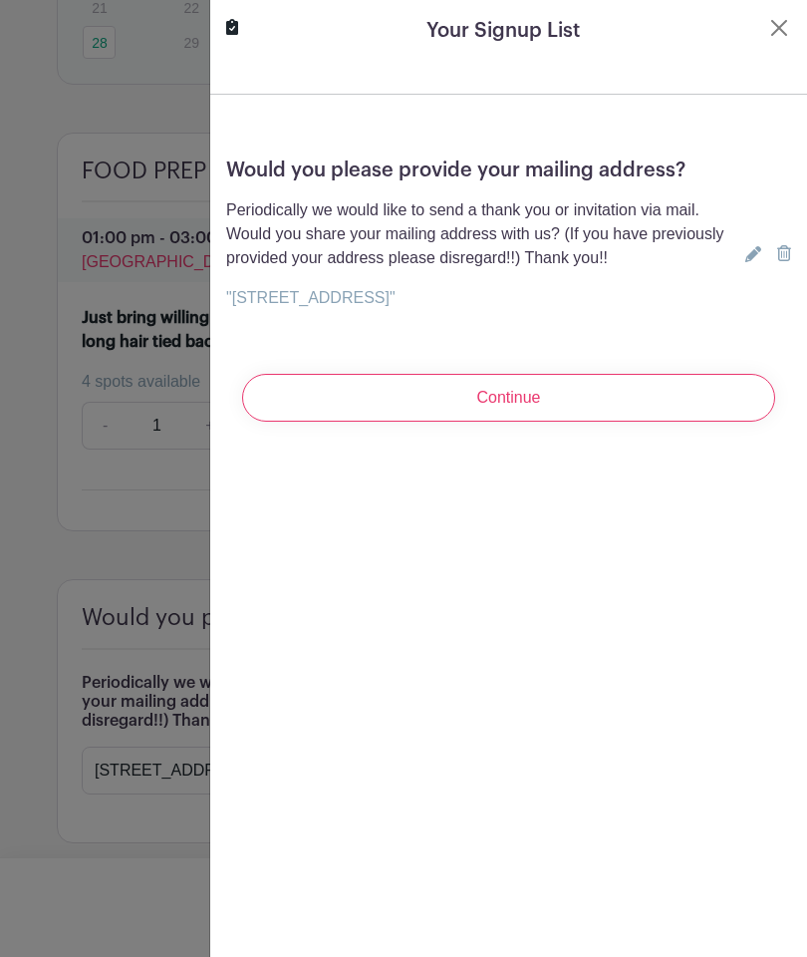
click at [501, 401] on input "Continue" at bounding box center [508, 398] width 533 height 48
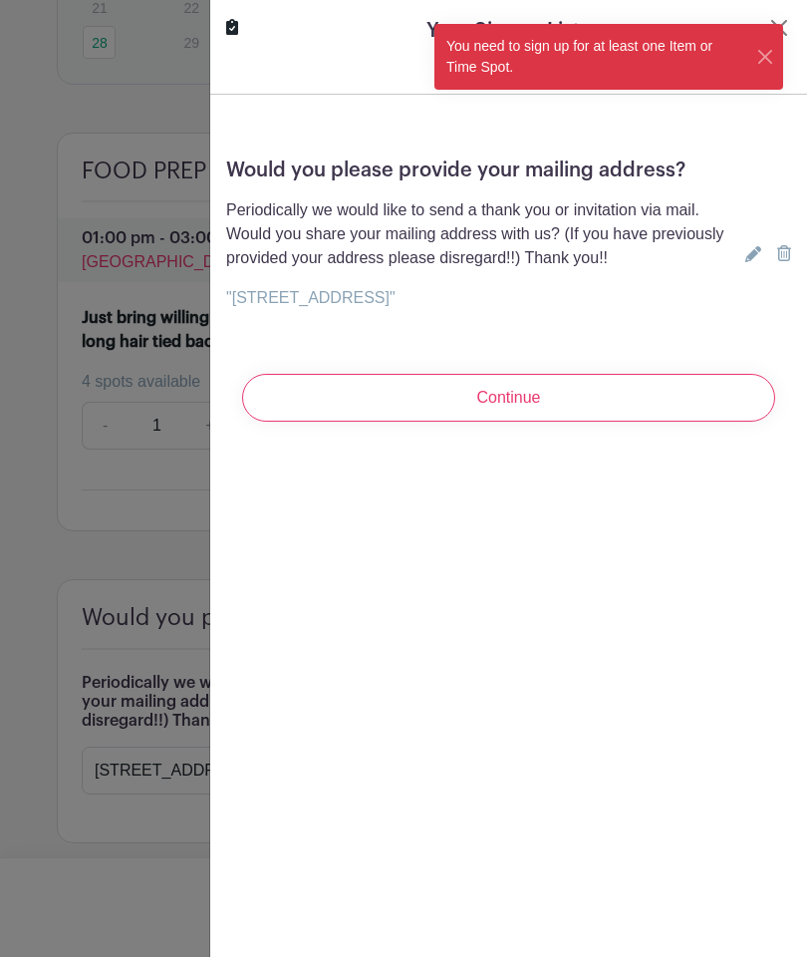
click at [661, 308] on p ""PO Box 1193 Broomfield CO 80038"" at bounding box center [481, 298] width 511 height 24
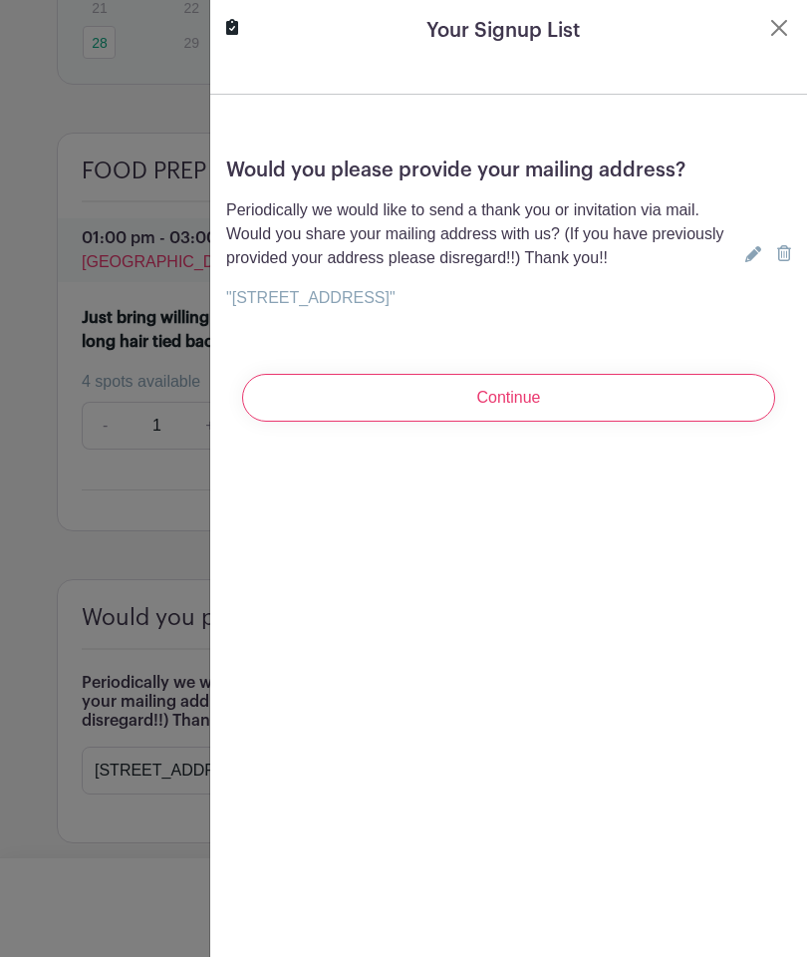
click at [227, 38] on div at bounding box center [232, 31] width 12 height 30
click at [237, 29] on icon at bounding box center [232, 27] width 12 height 16
click at [778, 33] on button "Close" at bounding box center [779, 28] width 24 height 24
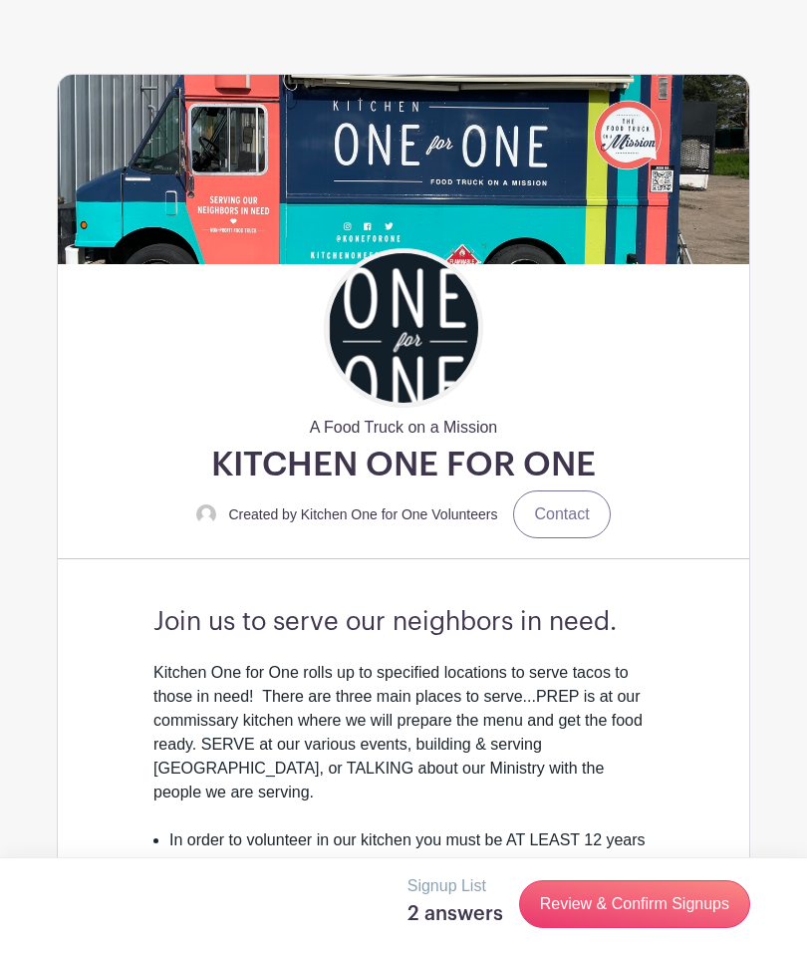
scroll to position [0, 0]
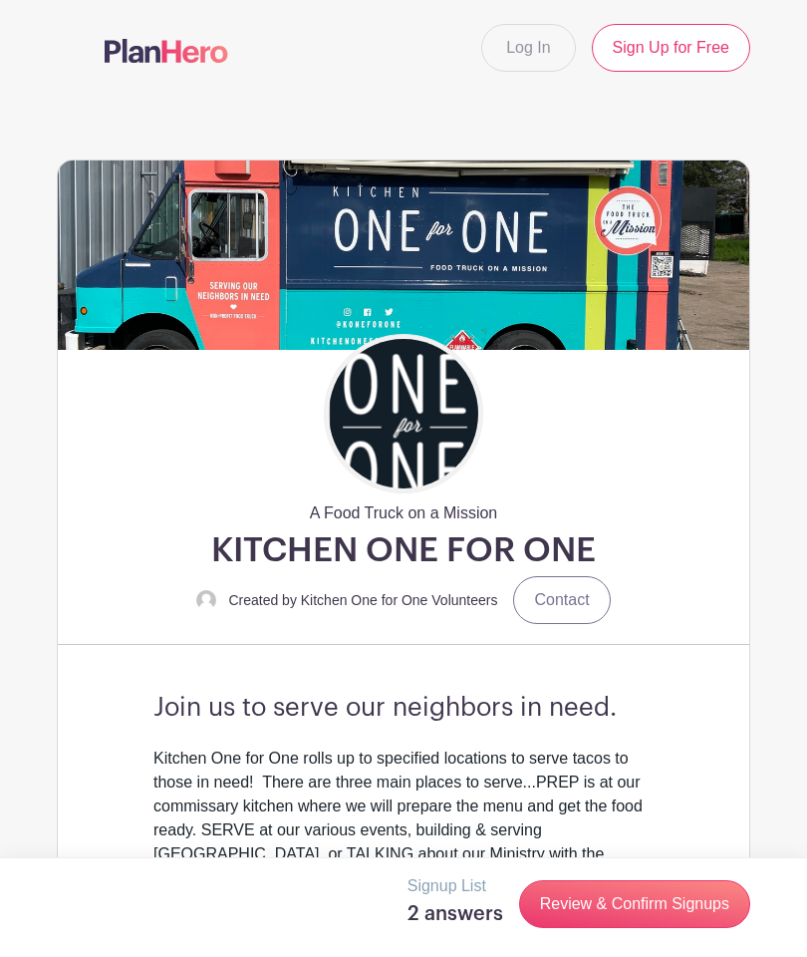
click at [669, 49] on link "Sign Up for Free" at bounding box center [671, 48] width 158 height 48
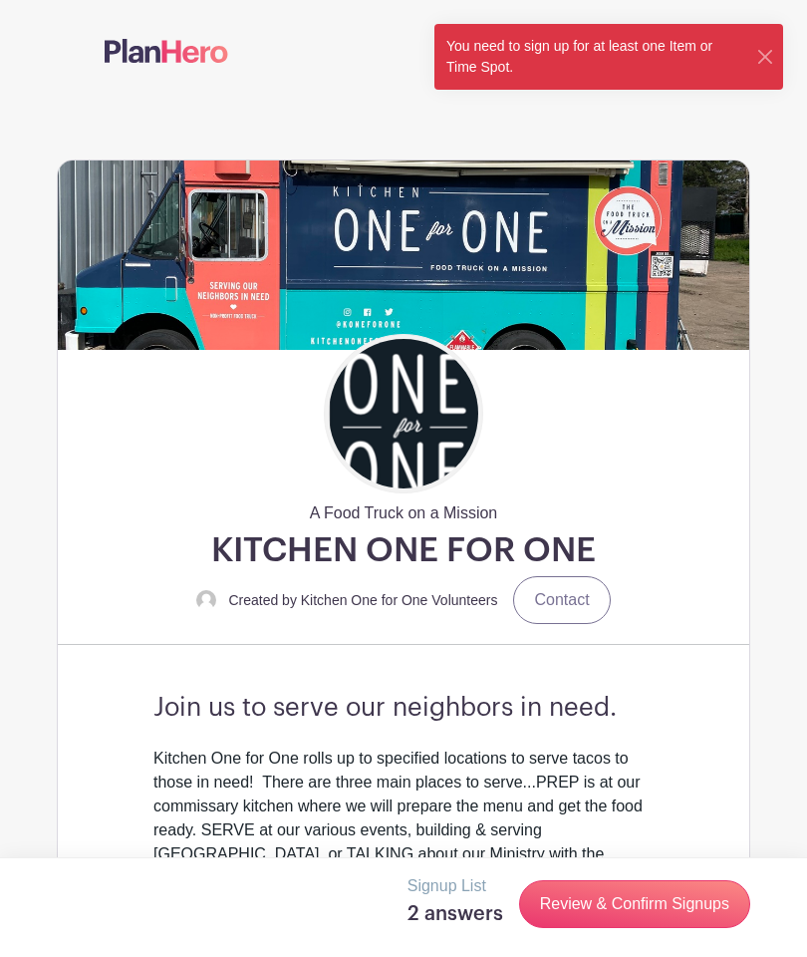
click at [766, 64] on button "Close" at bounding box center [765, 57] width 19 height 21
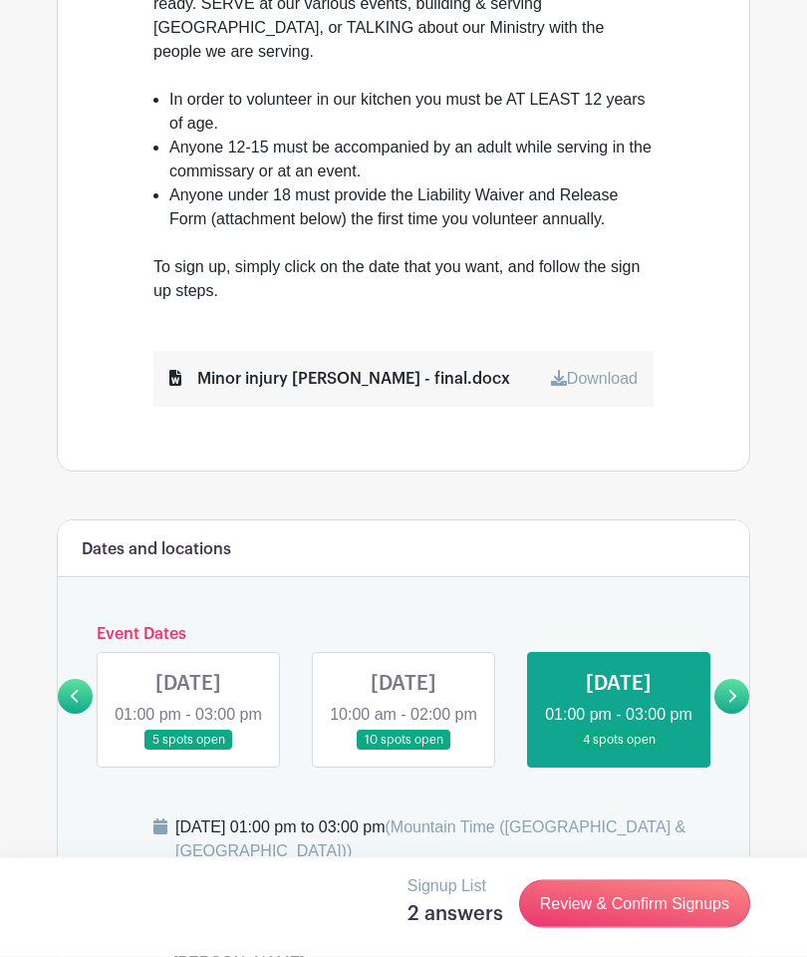
scroll to position [826, 0]
click at [619, 750] on link at bounding box center [619, 750] width 0 height 0
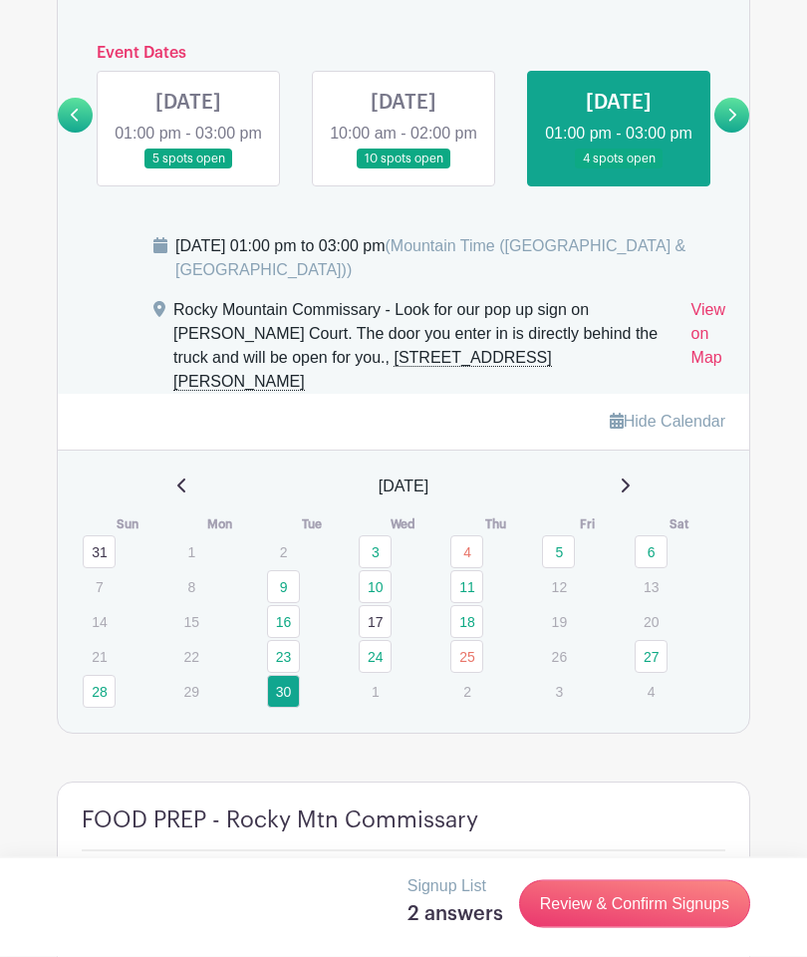
scroll to position [1407, 0]
click at [289, 702] on link "30" at bounding box center [283, 691] width 33 height 33
click at [276, 708] on link "30" at bounding box center [283, 691] width 33 height 33
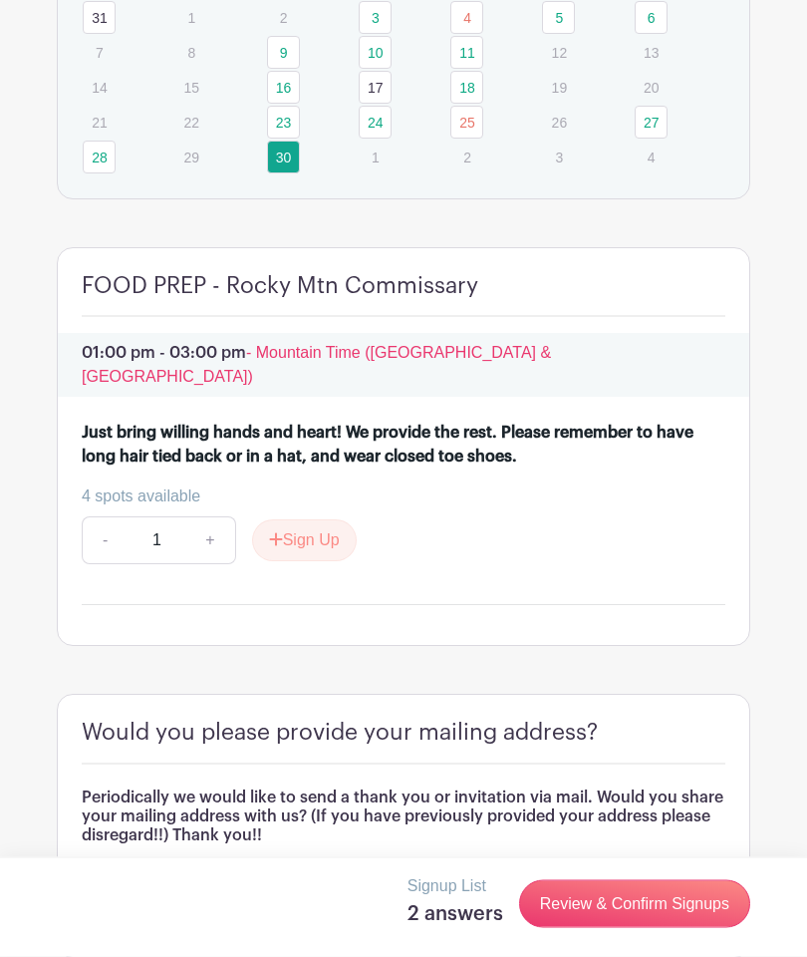
scroll to position [1941, 0]
click at [310, 534] on button "Sign Up" at bounding box center [304, 540] width 105 height 42
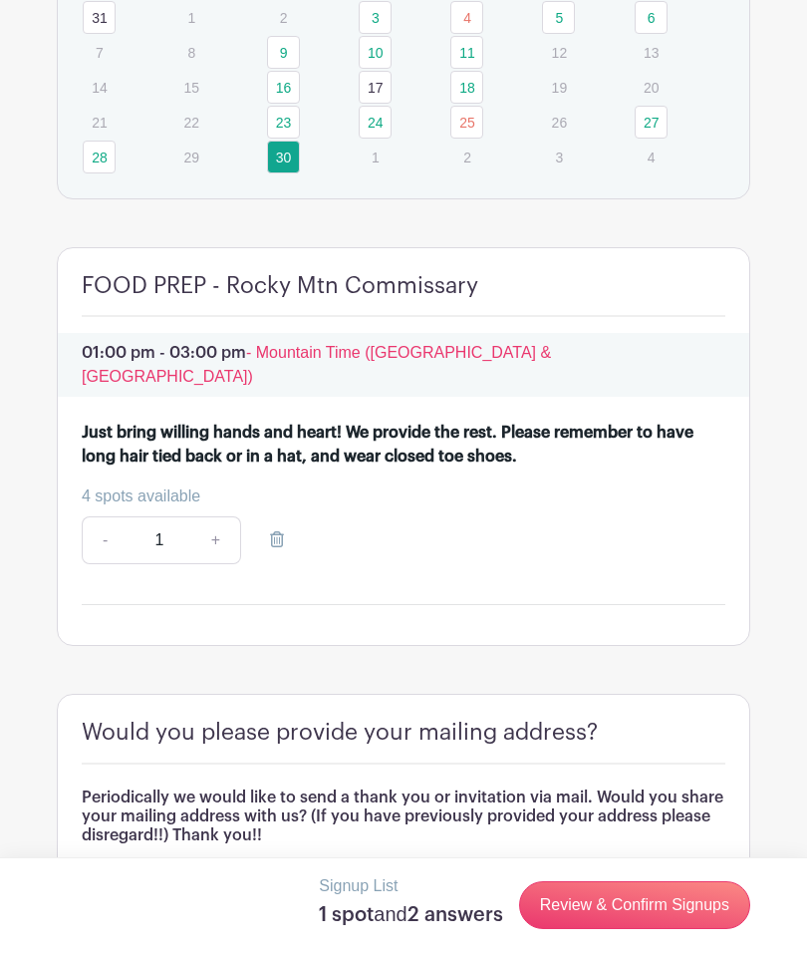
click at [617, 929] on link "Review & Confirm Signups" at bounding box center [634, 905] width 231 height 48
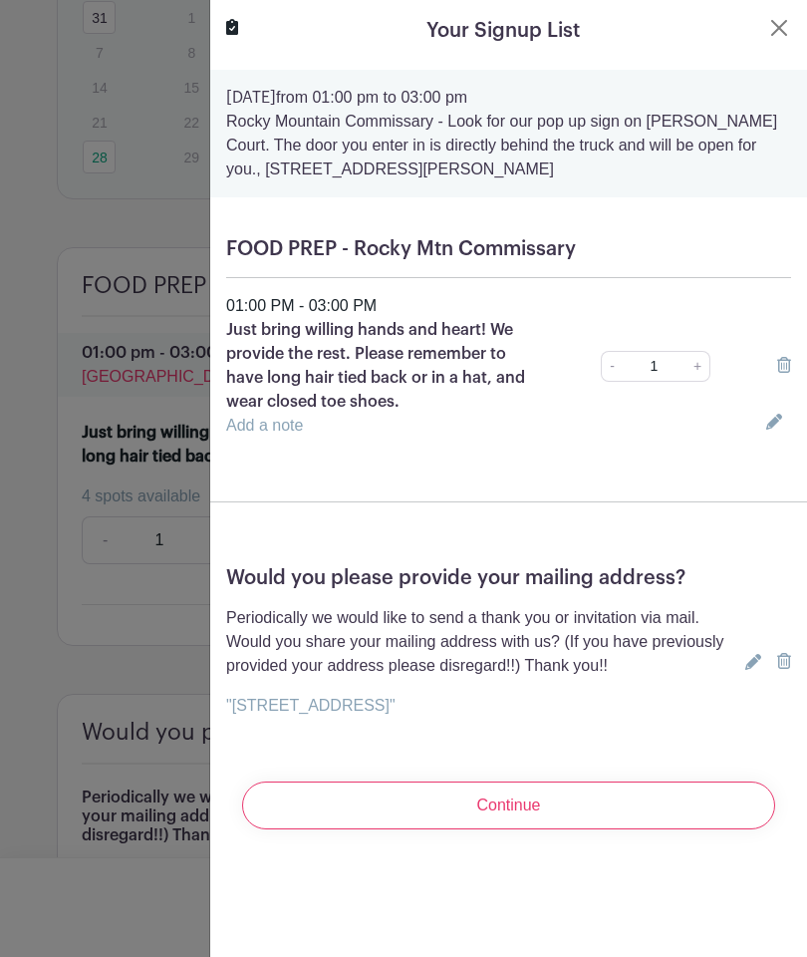
click at [507, 800] on input "Continue" at bounding box center [508, 805] width 533 height 48
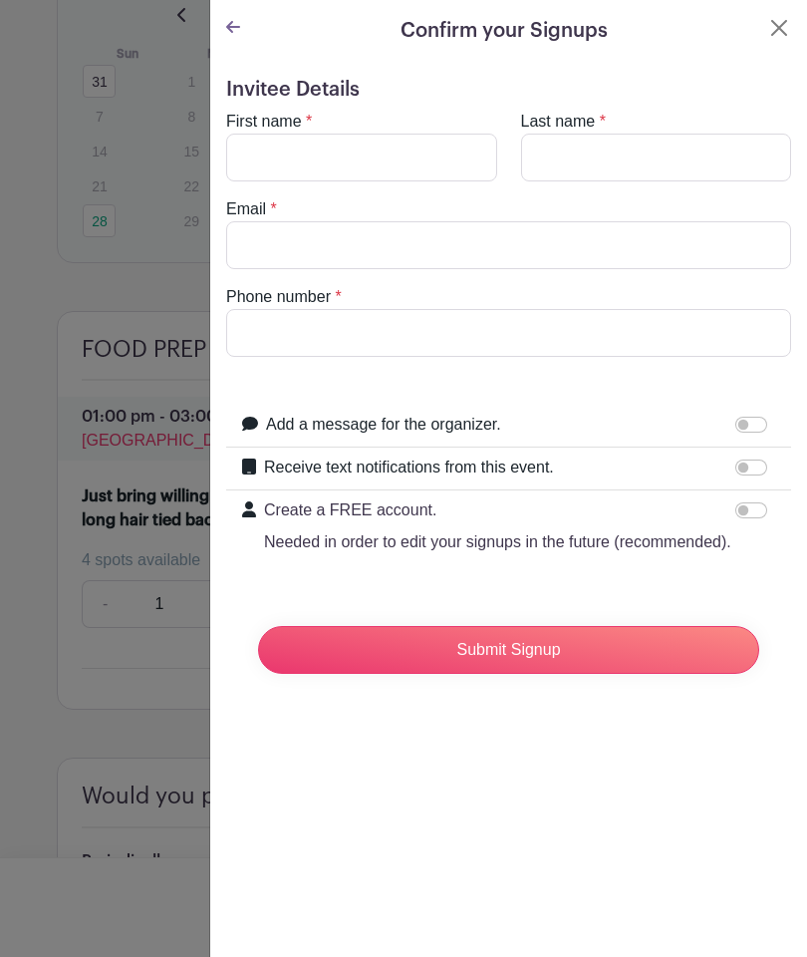
scroll to position [1870, 0]
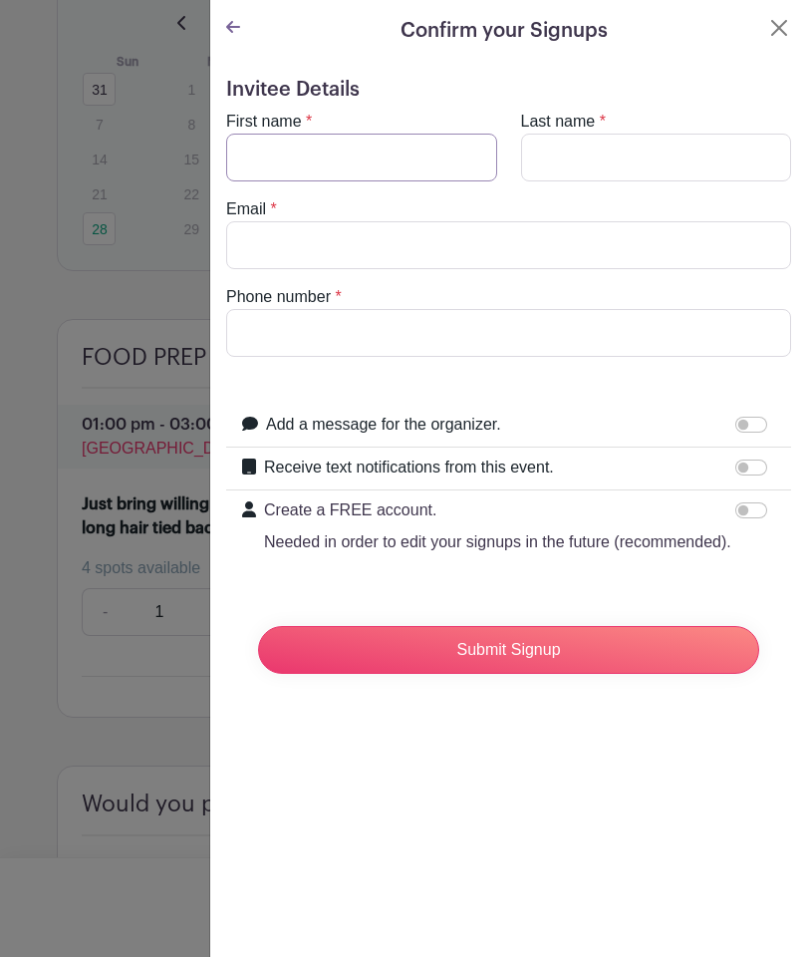
click at [338, 158] on input "First name" at bounding box center [361, 158] width 271 height 48
type input "Kelly"
click at [618, 164] on input "Last name" at bounding box center [656, 158] width 271 height 48
type input "Hufnagel"
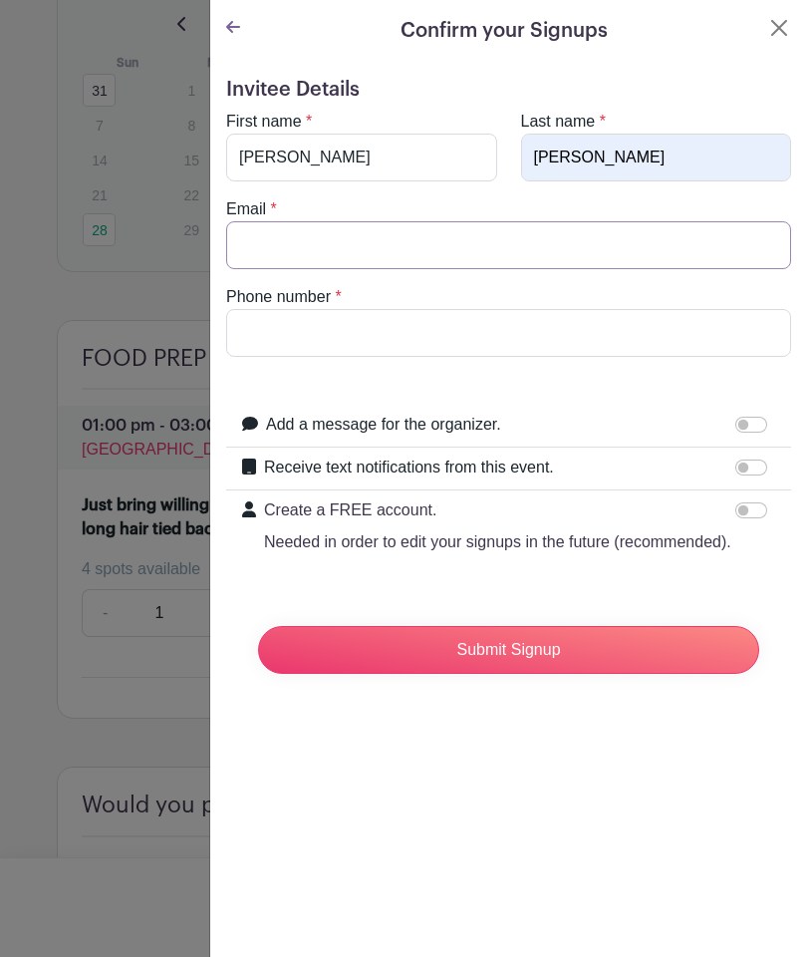
type input "Kellyahuf@gmail.com"
type input "2818046690"
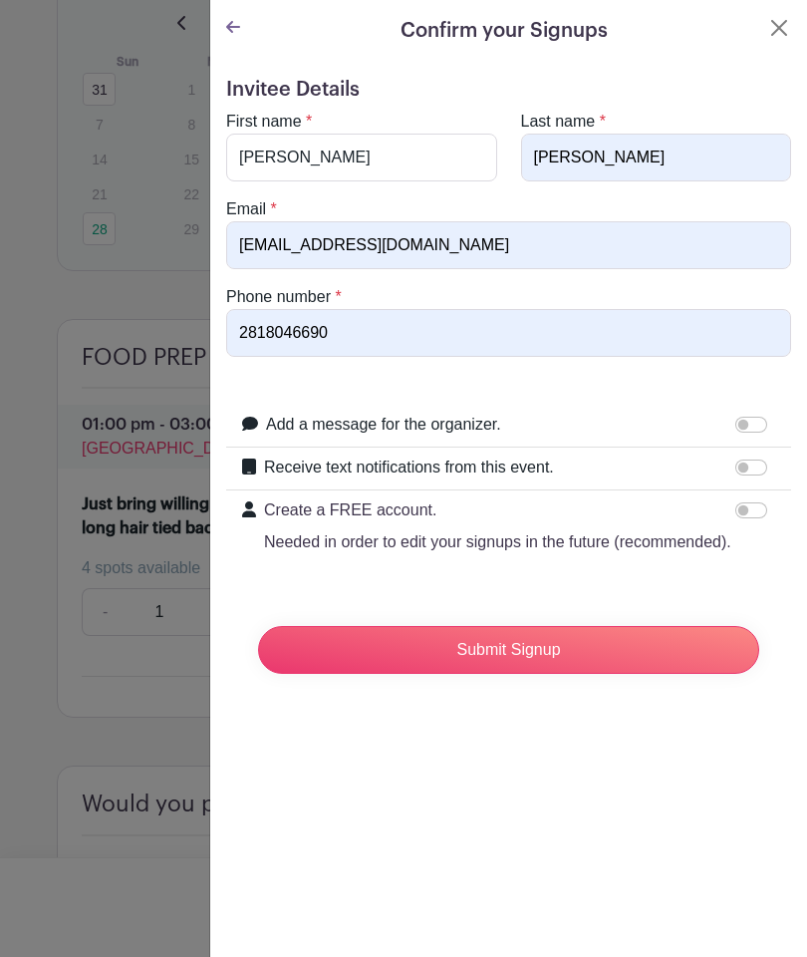
click at [502, 652] on input "Submit Signup" at bounding box center [508, 650] width 501 height 48
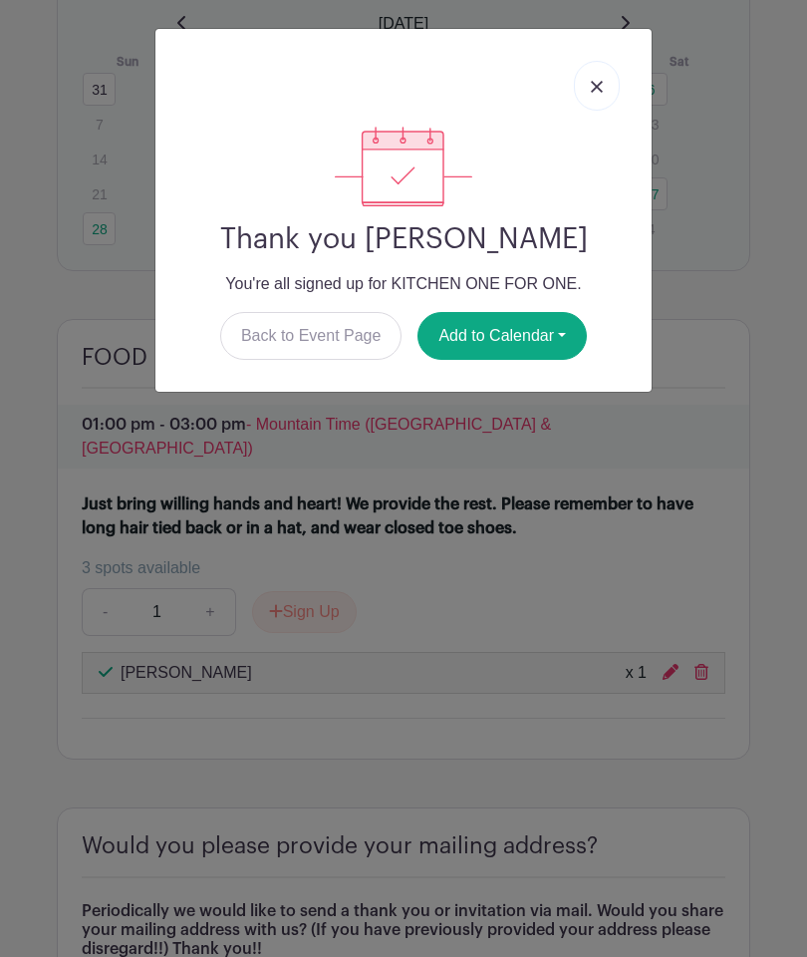
click at [496, 324] on button "Add to Calendar" at bounding box center [502, 336] width 169 height 48
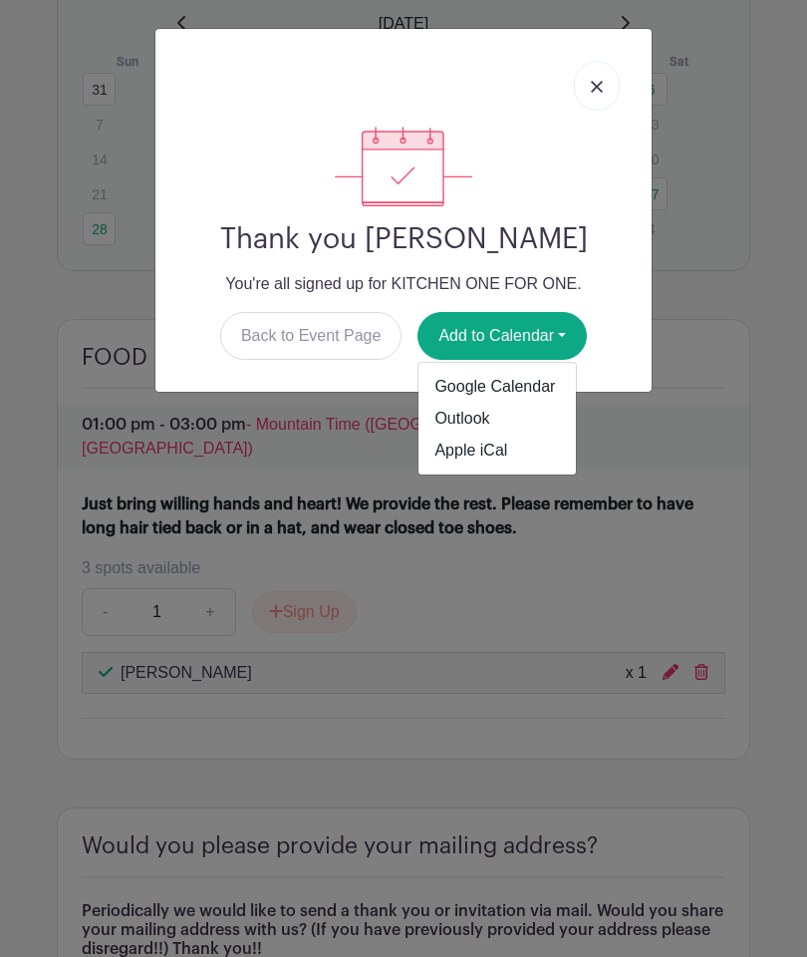
click at [516, 395] on link "Google Calendar" at bounding box center [497, 387] width 157 height 32
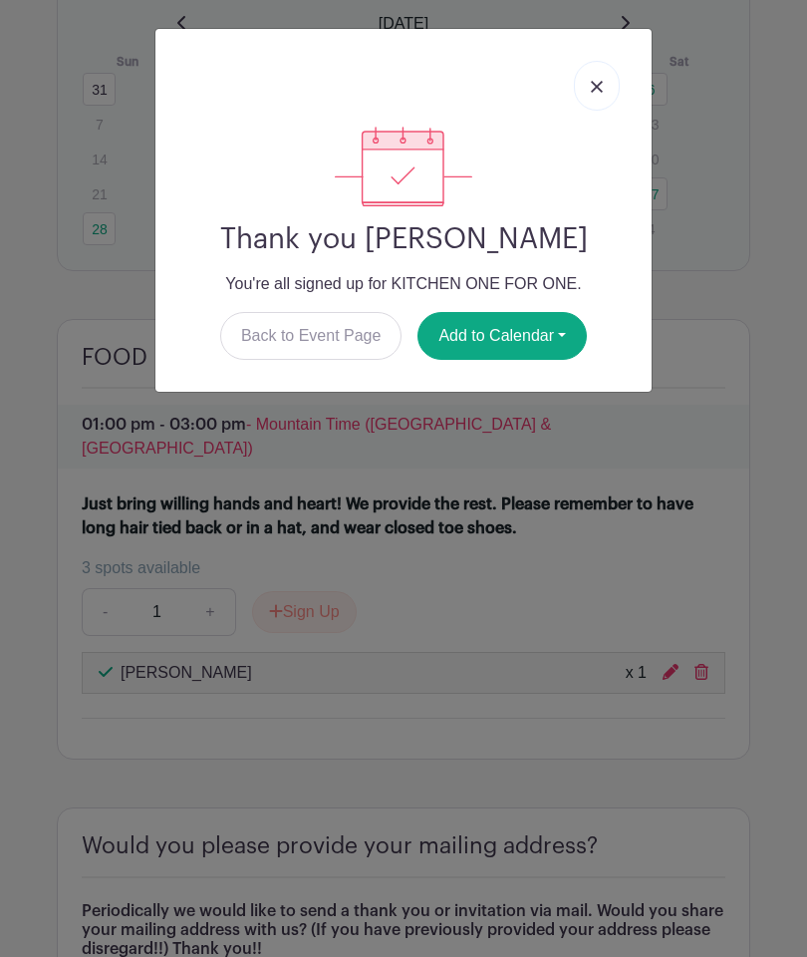
click at [595, 99] on link at bounding box center [597, 86] width 46 height 50
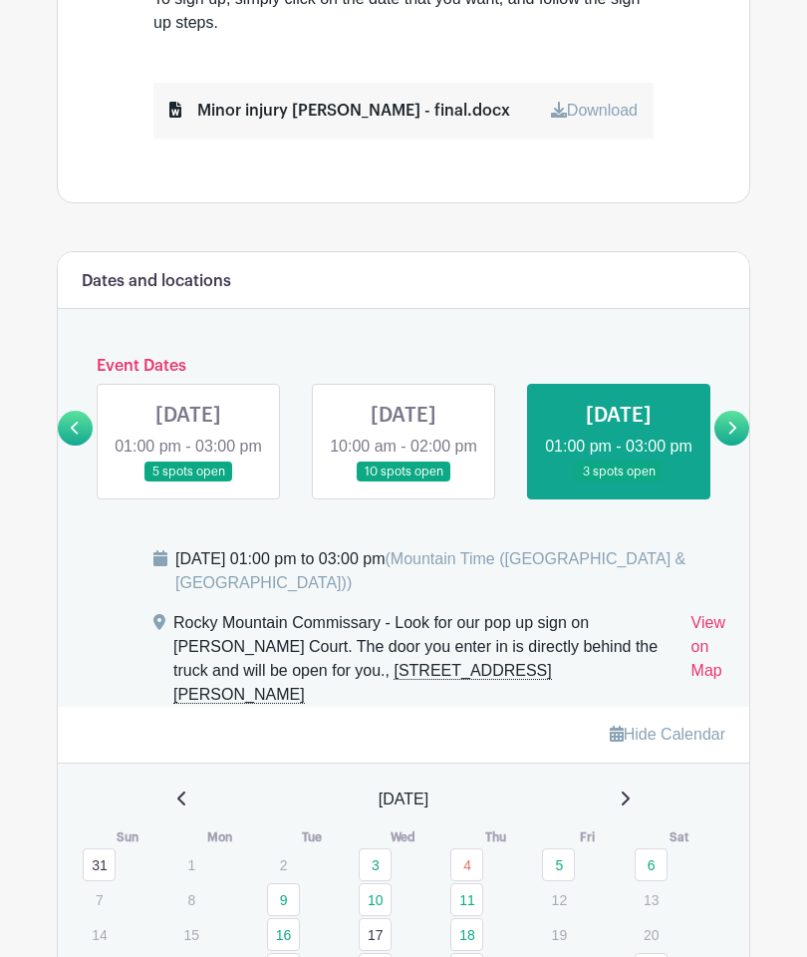
scroll to position [1094, 0]
